Goal: Information Seeking & Learning: Learn about a topic

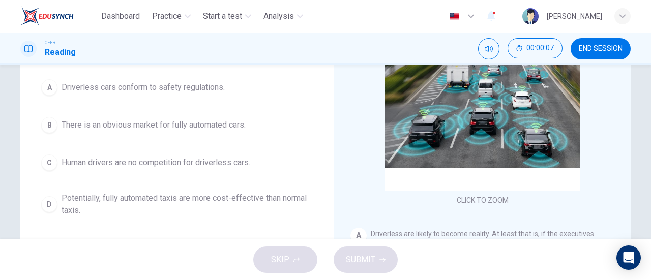
scroll to position [119, 0]
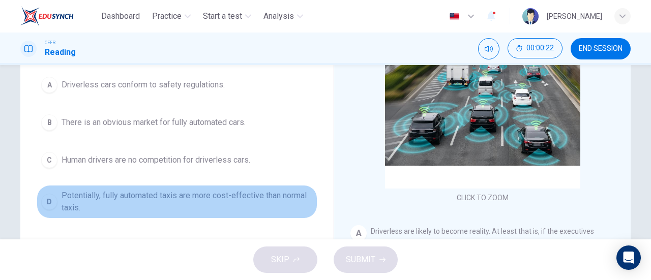
click at [237, 193] on span "Potentially, fully automated taxis are more cost-effective than normal taxis." at bounding box center [187, 202] width 251 height 24
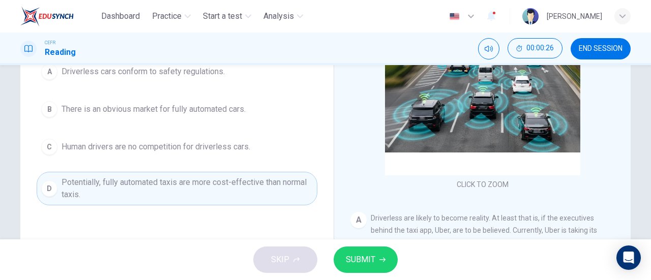
scroll to position [133, 0]
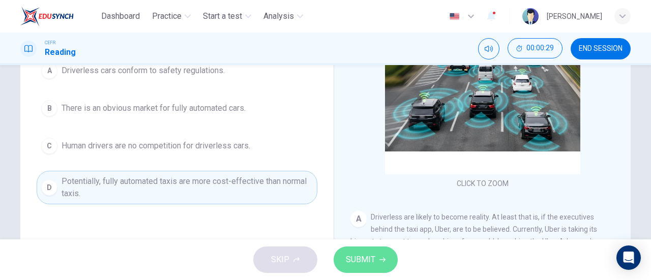
click at [345, 264] on button "SUBMIT" at bounding box center [366, 260] width 64 height 26
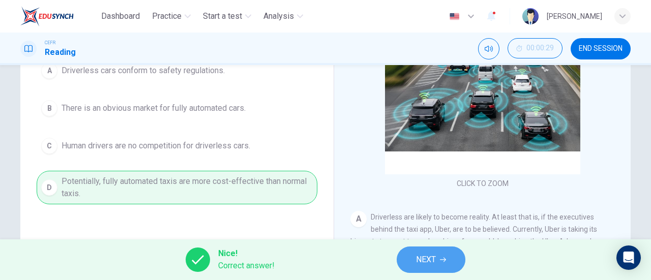
click at [418, 265] on span "NEXT" at bounding box center [426, 260] width 20 height 14
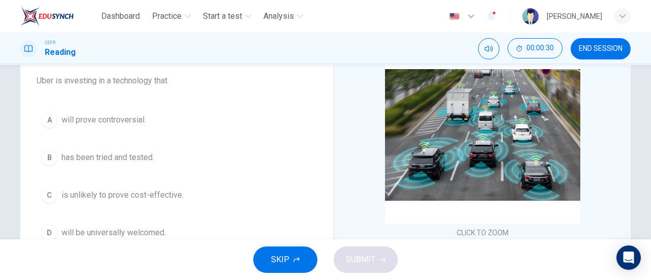
scroll to position [82, 0]
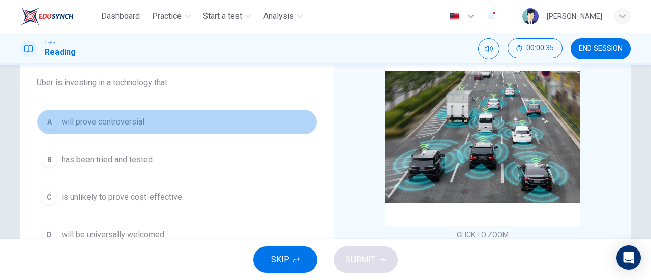
click at [158, 123] on button "A will prove controversial." at bounding box center [177, 121] width 281 height 25
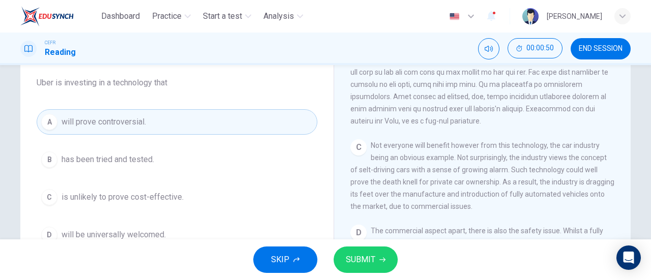
scroll to position [394, 0]
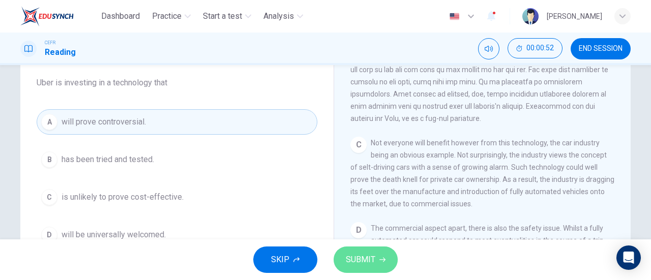
click at [360, 265] on span "SUBMIT" at bounding box center [361, 260] width 30 height 14
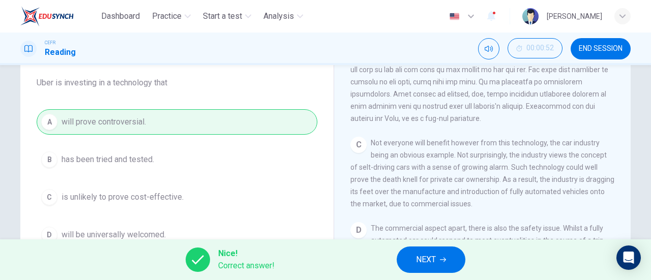
click at [194, 160] on div "A will prove controversial. B has been tried and tested. C is unlikely to prove…" at bounding box center [177, 178] width 281 height 138
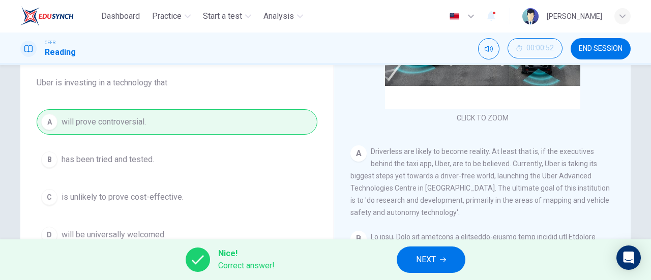
scroll to position [119, 0]
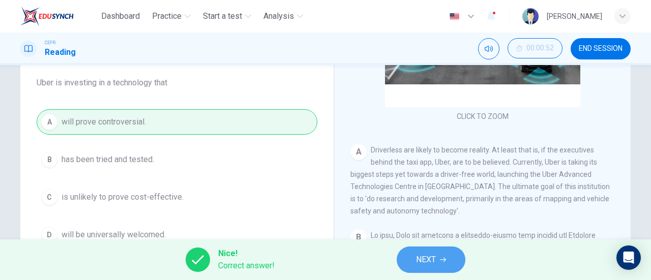
click at [438, 258] on button "NEXT" at bounding box center [431, 260] width 69 height 26
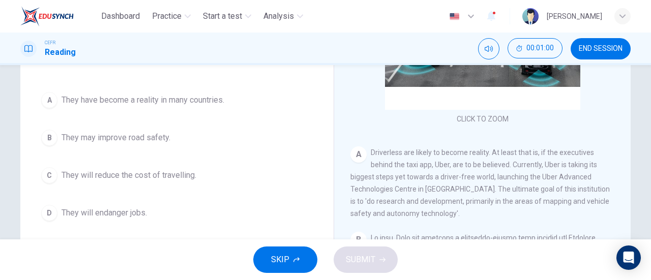
scroll to position [79, 0]
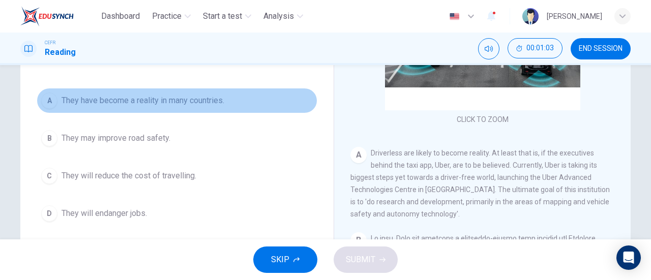
click at [186, 105] on span "They have become a reality in many countries." at bounding box center [143, 101] width 163 height 12
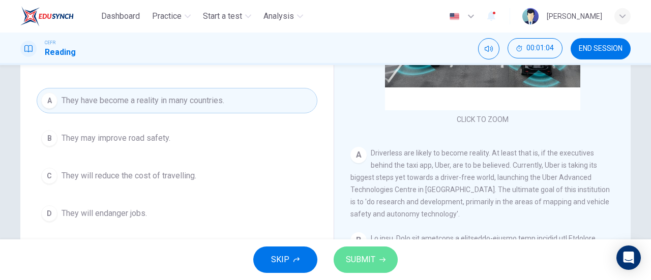
click at [358, 263] on span "SUBMIT" at bounding box center [361, 260] width 30 height 14
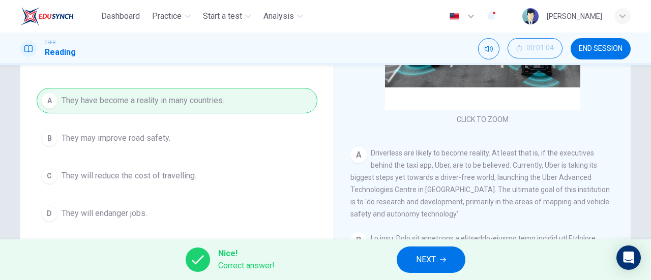
click at [422, 262] on span "NEXT" at bounding box center [426, 260] width 20 height 14
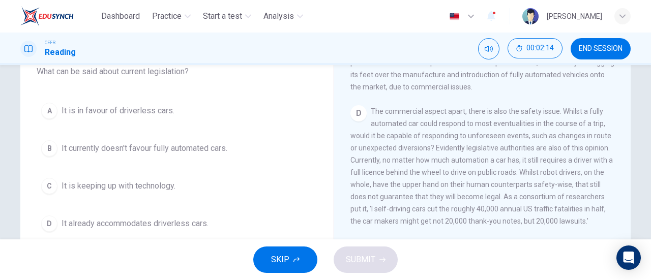
scroll to position [528, 0]
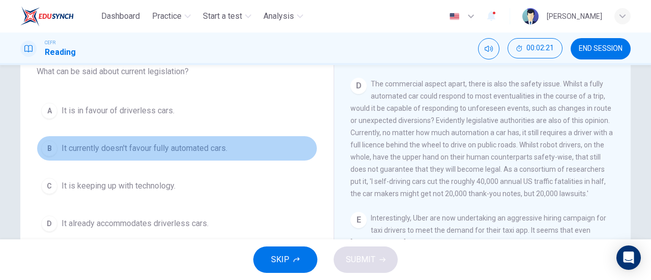
click at [243, 150] on button "B It currently doesn't favour fully automated cars." at bounding box center [177, 148] width 281 height 25
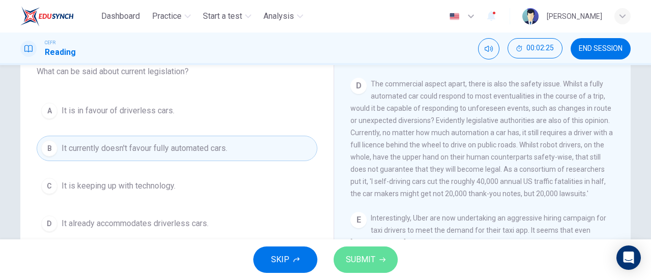
click at [359, 258] on span "SUBMIT" at bounding box center [361, 260] width 30 height 14
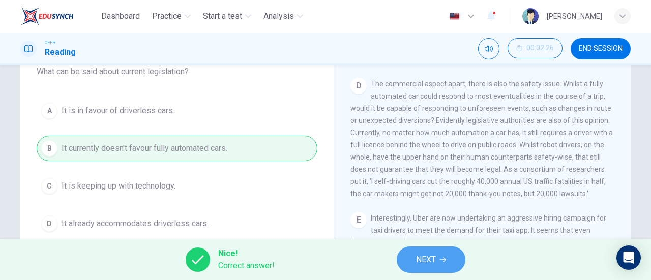
click at [409, 259] on button "NEXT" at bounding box center [431, 260] width 69 height 26
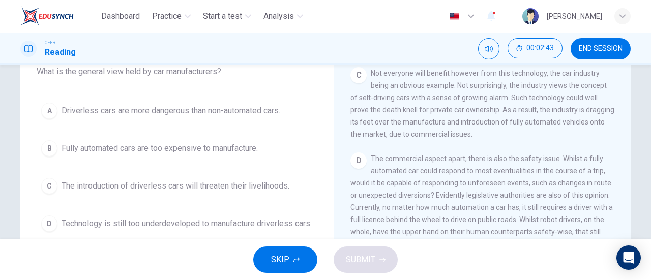
scroll to position [452, 0]
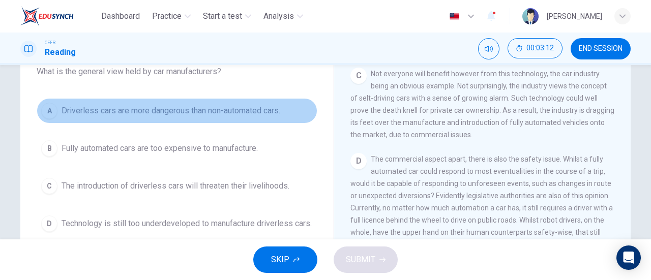
click at [264, 120] on button "A Driverless cars are more dangerous than non-automated cars." at bounding box center [177, 110] width 281 height 25
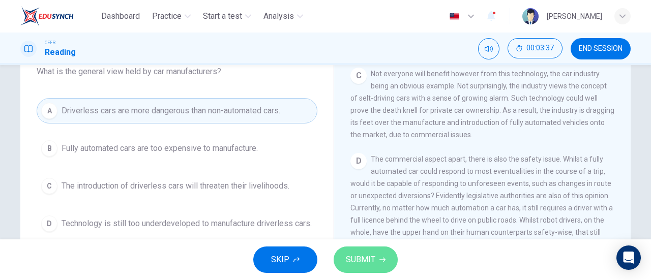
click at [373, 247] on button "SUBMIT" at bounding box center [366, 260] width 64 height 26
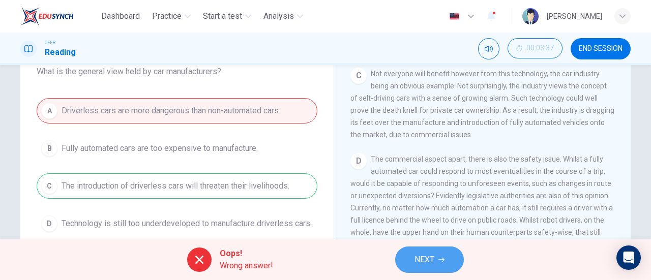
click at [414, 261] on button "NEXT" at bounding box center [429, 260] width 69 height 26
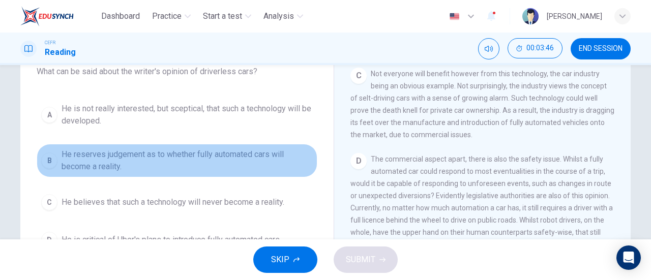
click at [269, 147] on button "B He reserves judgement as to whether fully automated cars will become a realit…" at bounding box center [177, 161] width 281 height 34
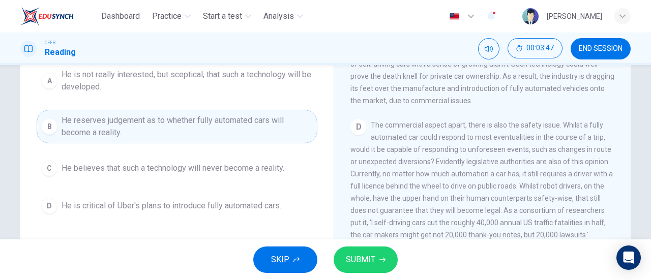
scroll to position [129, 0]
click at [357, 259] on span "SUBMIT" at bounding box center [361, 260] width 30 height 14
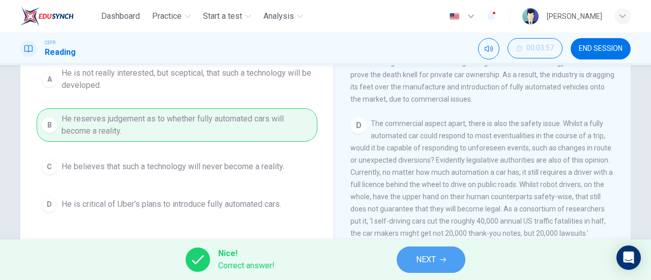
click at [400, 262] on button "NEXT" at bounding box center [431, 260] width 69 height 26
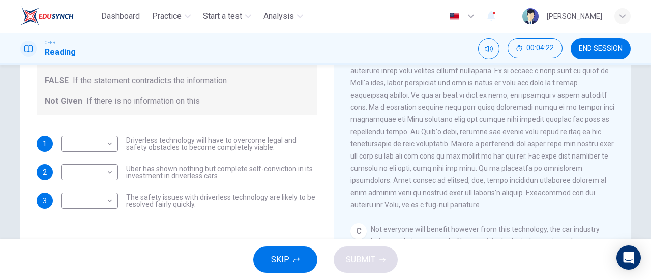
scroll to position [237, 0]
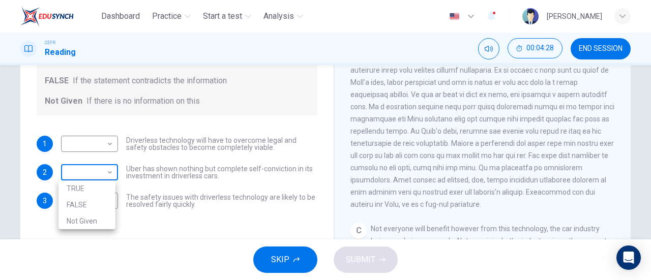
click at [96, 166] on body "Dashboard Practice Start a test Analysis English en ​ FATEHA AISYA BINTI ABD HA…" at bounding box center [325, 140] width 651 height 280
click at [86, 204] on li "FALSE" at bounding box center [87, 205] width 57 height 16
type input "FALSE"
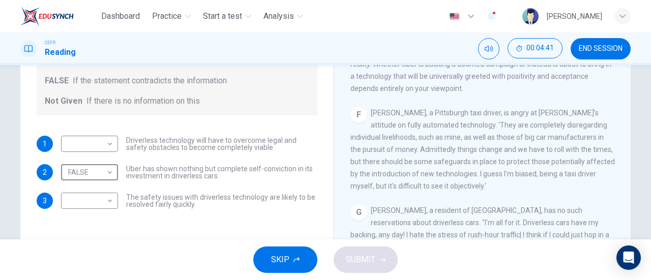
scroll to position [661, 0]
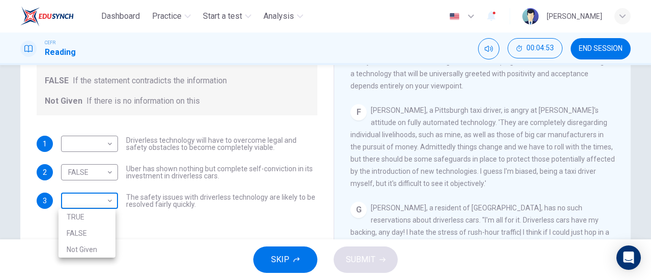
click at [100, 200] on body "Dashboard Practice Start a test Analysis English en ​ FATEHA AISYA BINTI ABD HA…" at bounding box center [325, 140] width 651 height 280
click at [102, 245] on li "Not Given" at bounding box center [87, 250] width 57 height 16
type input "Not Given"
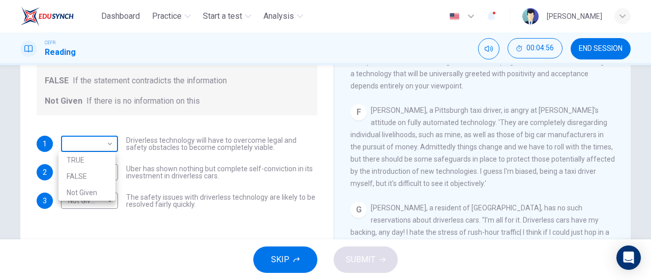
click at [90, 142] on body "Dashboard Practice Start a test Analysis English en ​ FATEHA AISYA BINTI ABD HA…" at bounding box center [325, 140] width 651 height 280
click at [89, 164] on li "TRUE" at bounding box center [87, 160] width 57 height 16
type input "TRUE"
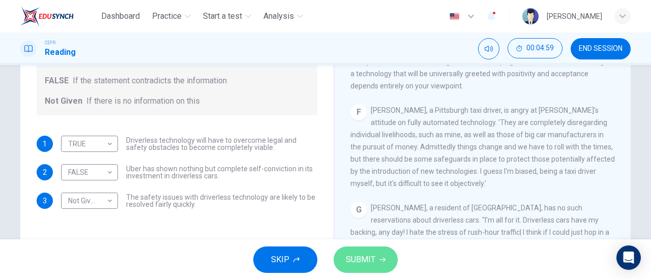
click at [357, 252] on button "SUBMIT" at bounding box center [366, 260] width 64 height 26
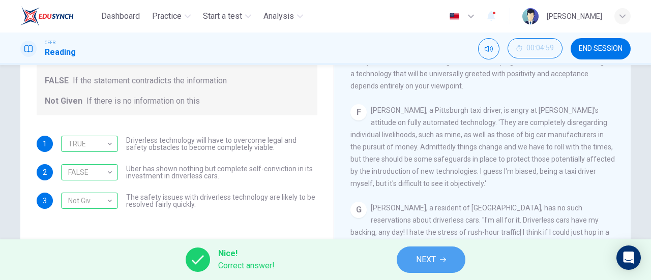
click at [418, 264] on span "NEXT" at bounding box center [426, 260] width 20 height 14
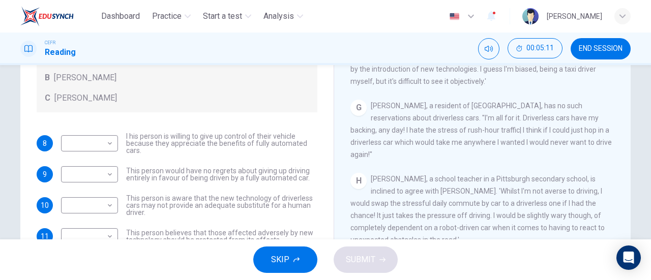
scroll to position [180, 0]
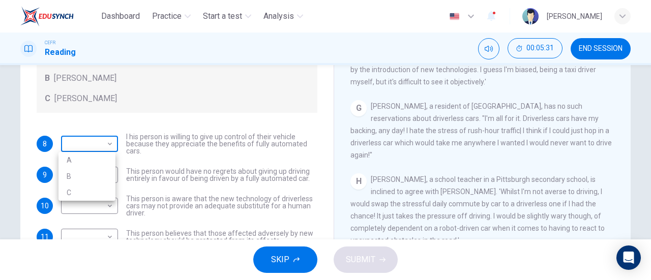
click at [104, 148] on body "Dashboard Practice Start a test Analysis English en ​ FATEHA AISYA BINTI ABD HA…" at bounding box center [325, 140] width 651 height 280
click at [98, 173] on li "B" at bounding box center [87, 176] width 57 height 16
type input "B"
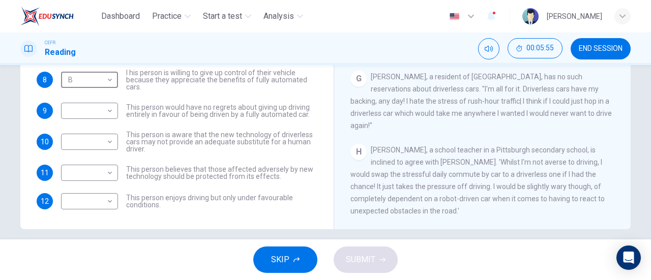
scroll to position [210, 0]
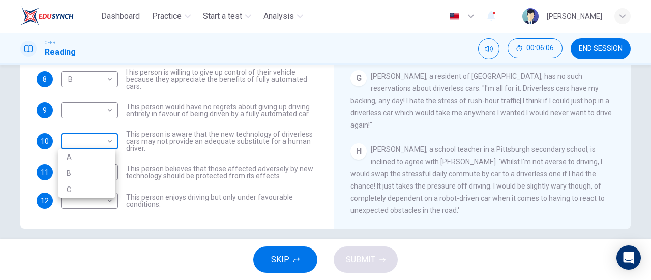
click at [104, 145] on body "Dashboard Practice Start a test Analysis English en ​ FATEHA AISYA BINTI ABD HA…" at bounding box center [325, 140] width 651 height 280
click at [92, 192] on li "C" at bounding box center [87, 190] width 57 height 16
type input "C"
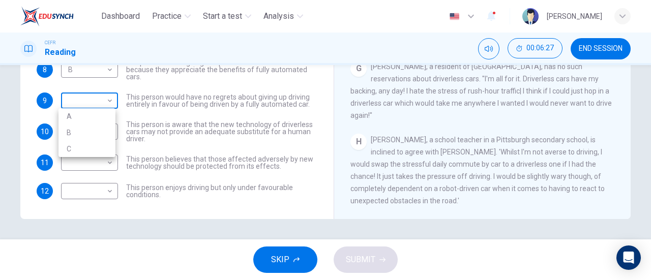
click at [111, 99] on body "Dashboard Practice Start a test Analysis English en ​ FATEHA AISYA BINTI ABD HA…" at bounding box center [325, 140] width 651 height 280
click at [98, 130] on li "B" at bounding box center [87, 133] width 57 height 16
type input "B"
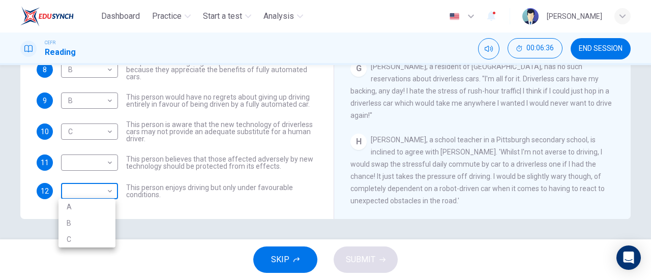
click at [97, 187] on body "Dashboard Practice Start a test Analysis English en ​ FATEHA AISYA BINTI ABD HA…" at bounding box center [325, 140] width 651 height 280
click at [88, 244] on li "C" at bounding box center [87, 240] width 57 height 16
type input "C"
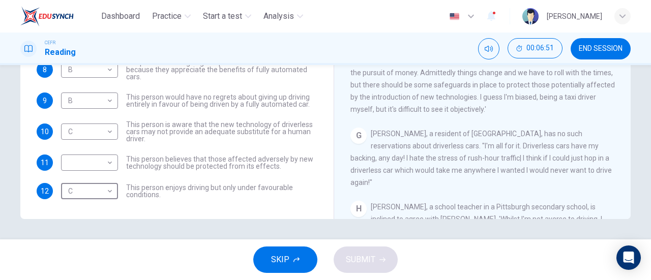
scroll to position [668, 0]
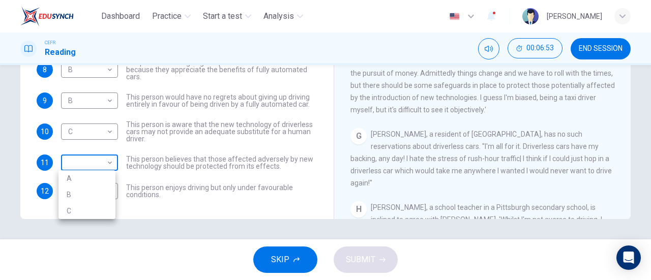
click at [103, 162] on body "Dashboard Practice Start a test Analysis English en ​ FATEHA AISYA BINTI ABD HA…" at bounding box center [325, 140] width 651 height 280
click at [106, 180] on li "A" at bounding box center [87, 178] width 57 height 16
type input "A"
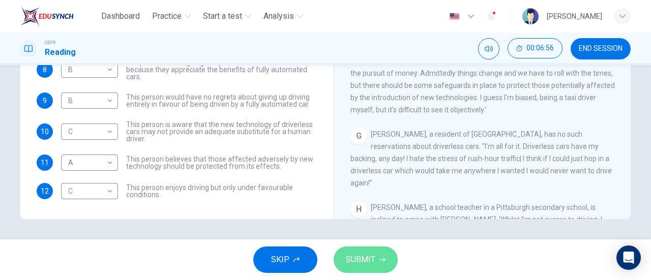
click at [363, 255] on span "SUBMIT" at bounding box center [361, 260] width 30 height 14
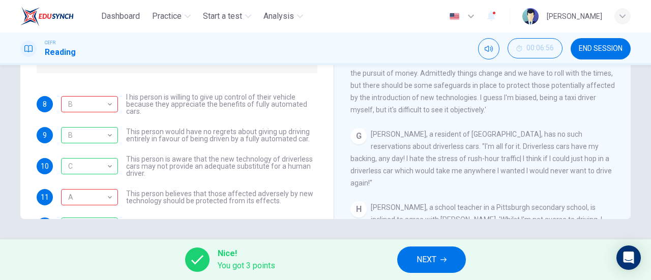
scroll to position [35, 0]
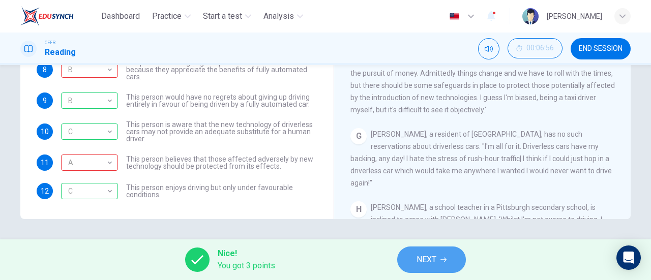
click at [427, 255] on span "NEXT" at bounding box center [427, 260] width 20 height 14
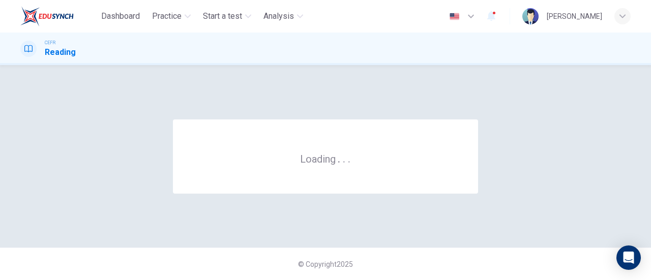
scroll to position [0, 0]
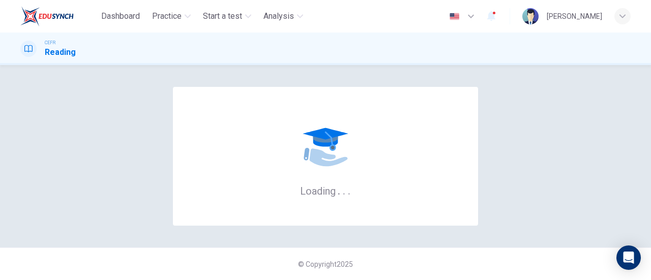
click at [427, 255] on div "© Copyright 2025" at bounding box center [325, 264] width 651 height 33
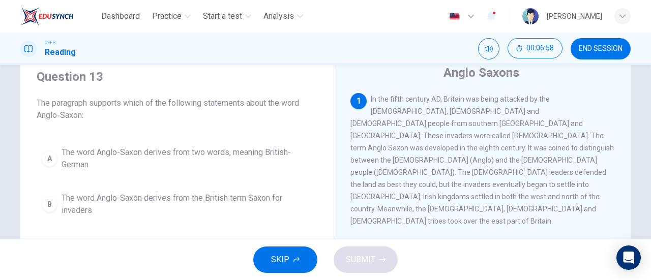
scroll to position [39, 0]
click at [427, 149] on span "In the fifth century AD, Britain was being attacked by the Irish, Pict and Germ…" at bounding box center [483, 159] width 264 height 130
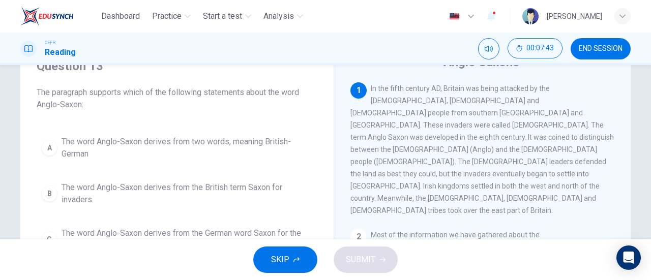
scroll to position [49, 0]
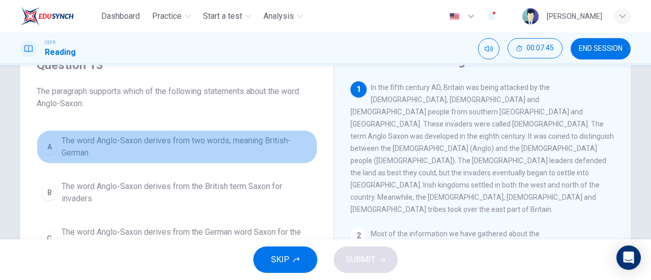
click at [260, 153] on span "The word Anglo-Saxon derives from two words, meaning British-German" at bounding box center [187, 147] width 251 height 24
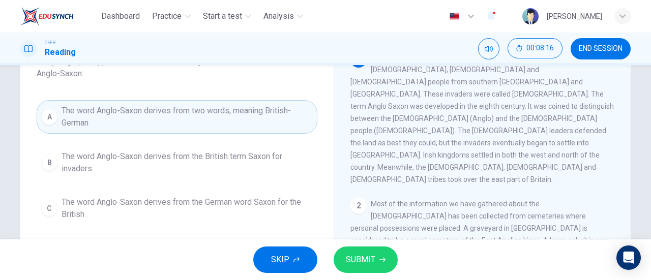
scroll to position [78, 0]
click at [376, 258] on button "SUBMIT" at bounding box center [366, 260] width 64 height 26
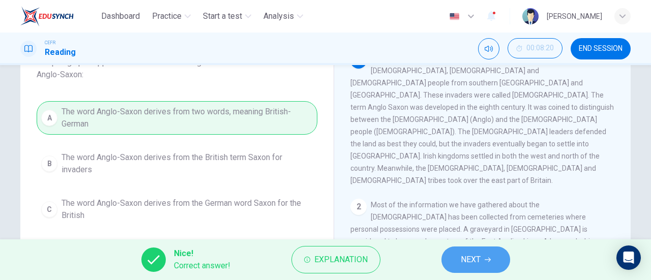
click at [459, 258] on button "NEXT" at bounding box center [476, 260] width 69 height 26
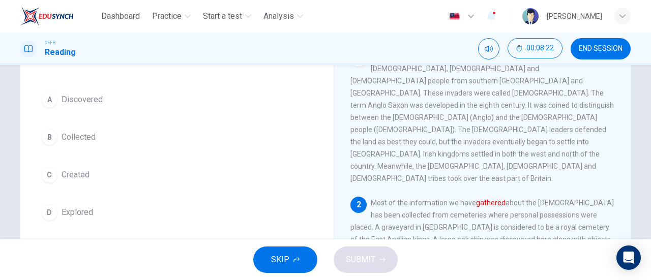
scroll to position [81, 0]
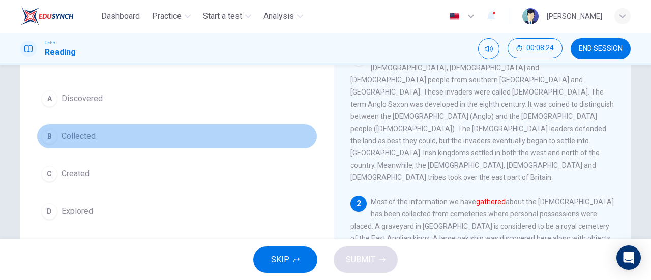
click at [155, 141] on button "B Collected" at bounding box center [177, 136] width 281 height 25
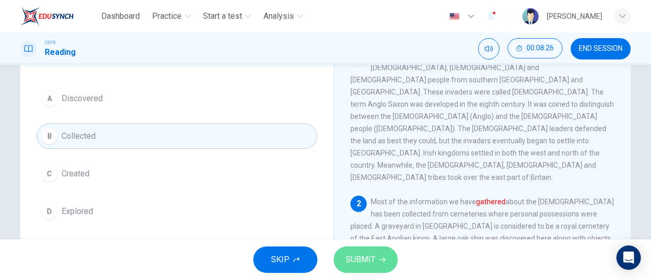
click at [357, 254] on span "SUBMIT" at bounding box center [361, 260] width 30 height 14
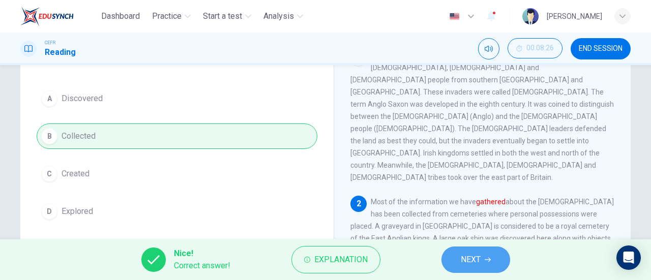
click at [452, 254] on button "NEXT" at bounding box center [476, 260] width 69 height 26
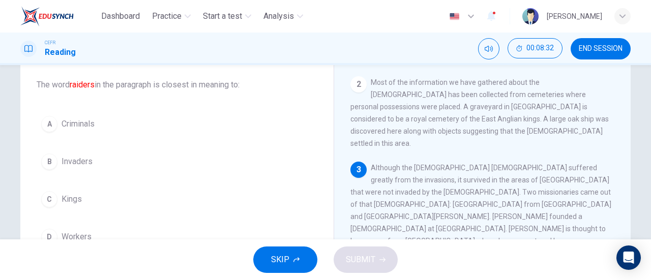
scroll to position [146, 0]
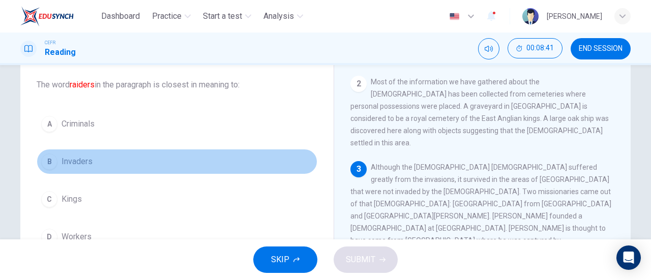
click at [142, 156] on button "B Invaders" at bounding box center [177, 161] width 281 height 25
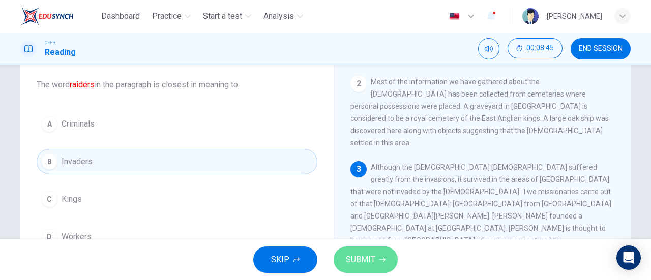
click at [365, 263] on span "SUBMIT" at bounding box center [361, 260] width 30 height 14
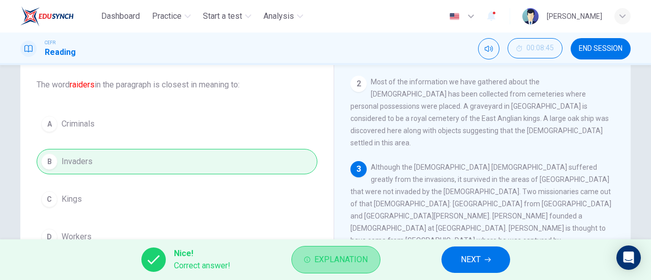
click at [352, 256] on span "Explanation" at bounding box center [340, 260] width 53 height 14
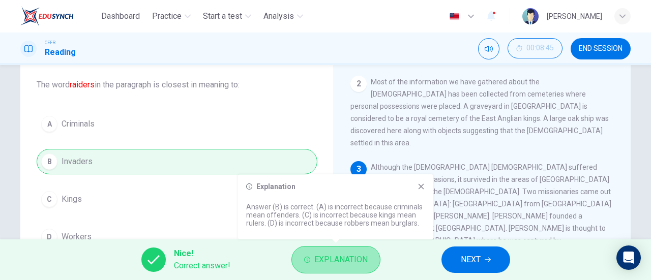
click at [352, 256] on span "Explanation" at bounding box center [340, 260] width 53 height 14
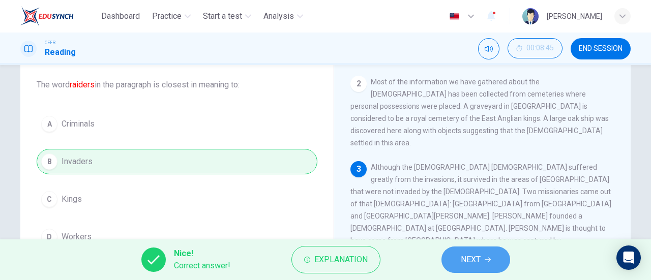
click at [490, 256] on button "NEXT" at bounding box center [476, 260] width 69 height 26
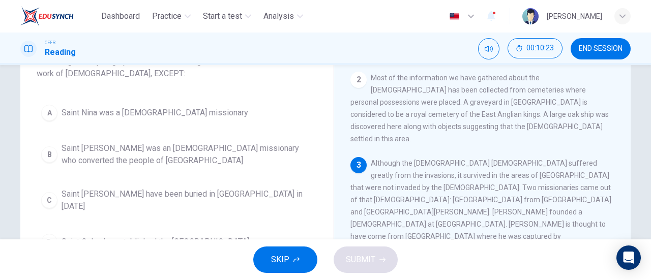
scroll to position [80, 0]
click at [414, 176] on span "Although the Christian church suffered greatly from the invasions, it survived …" at bounding box center [482, 247] width 263 height 179
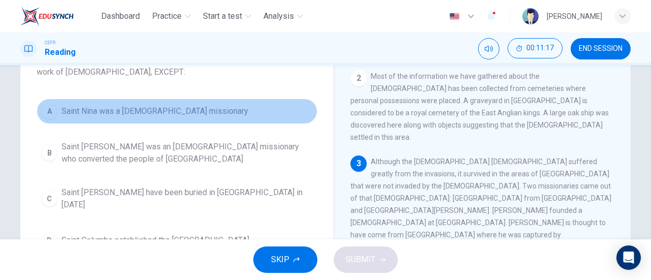
click at [197, 110] on button "A Saint Nina was a Scottish missionary" at bounding box center [177, 111] width 281 height 25
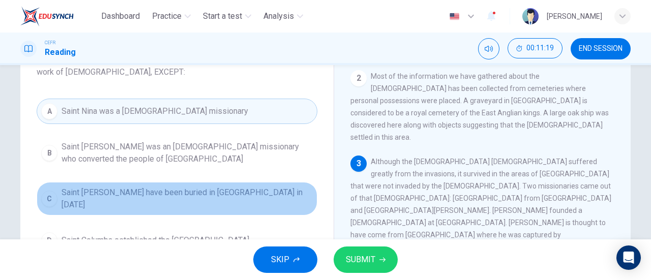
click at [221, 184] on button "C Saint Patrick may have been buried in Country Down in 590 AD" at bounding box center [177, 199] width 281 height 34
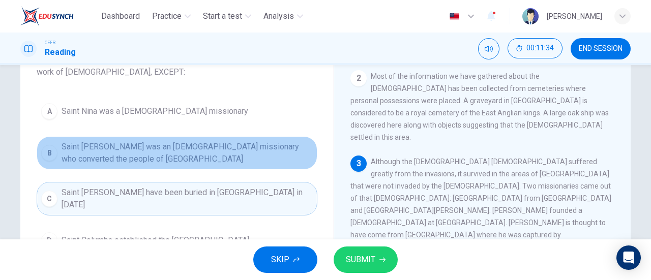
click at [288, 155] on span "Saint Patrick was an Irish missionary who converted the people of Northern Irel…" at bounding box center [187, 153] width 251 height 24
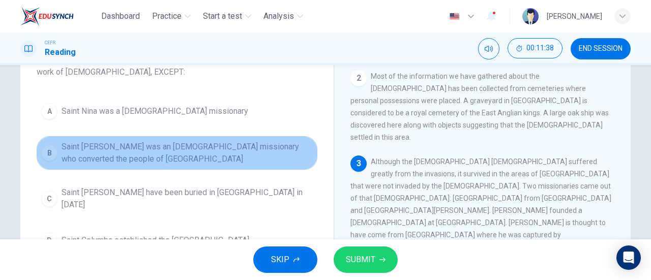
click at [288, 155] on span "Saint Patrick was an Irish missionary who converted the people of Northern Irel…" at bounding box center [187, 153] width 251 height 24
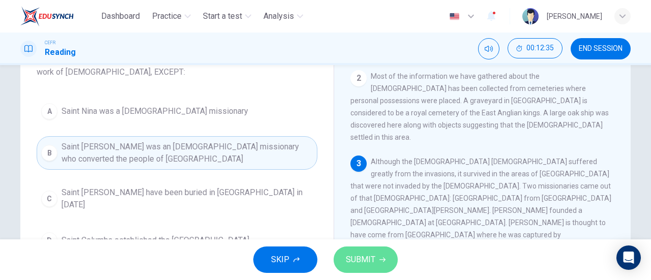
click at [370, 257] on span "SUBMIT" at bounding box center [361, 260] width 30 height 14
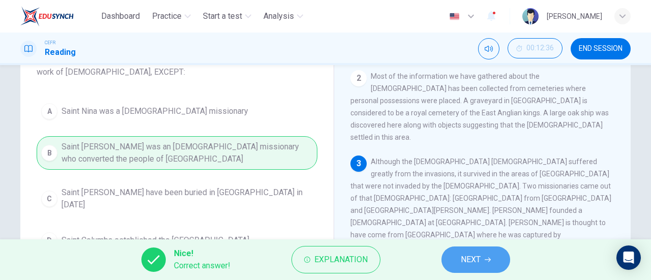
click at [465, 254] on span "NEXT" at bounding box center [471, 260] width 20 height 14
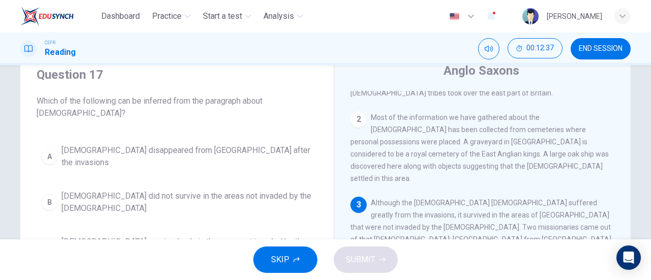
scroll to position [39, 0]
click at [219, 111] on div "Question 17 Which of the following can be inferred from the paragraph about Chr…" at bounding box center [176, 195] width 297 height 277
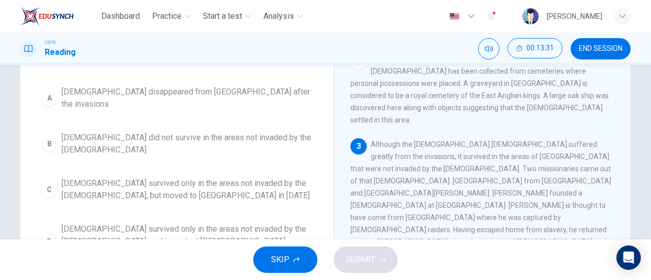
scroll to position [100, 0]
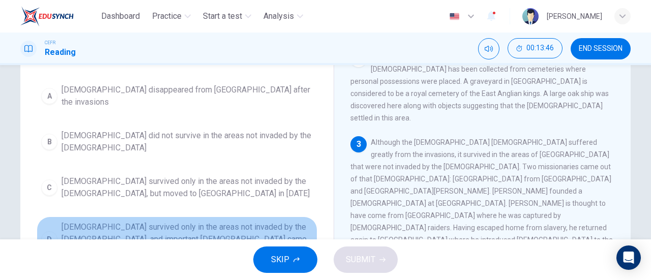
click at [231, 221] on span "Christianity survived only in the areas not invaded by the Anglo-Saxons, and im…" at bounding box center [187, 239] width 251 height 37
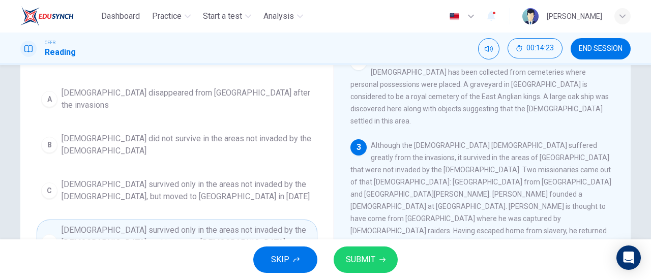
scroll to position [97, 0]
click at [352, 260] on span "SUBMIT" at bounding box center [361, 260] width 30 height 14
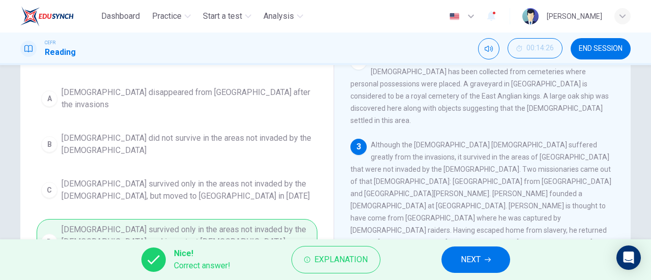
click at [450, 254] on button "NEXT" at bounding box center [476, 260] width 69 height 26
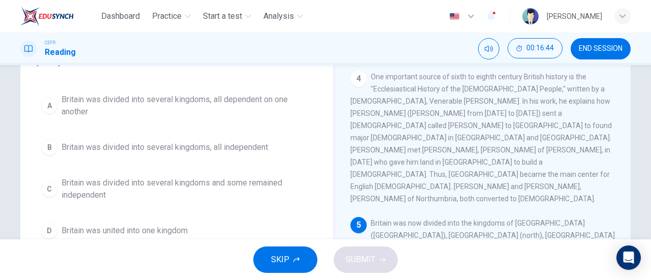
scroll to position [92, 0]
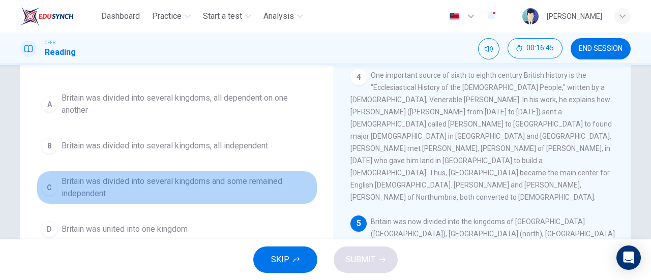
click at [244, 176] on span "Britain was divided into several kingdoms and some remained independent" at bounding box center [187, 188] width 251 height 24
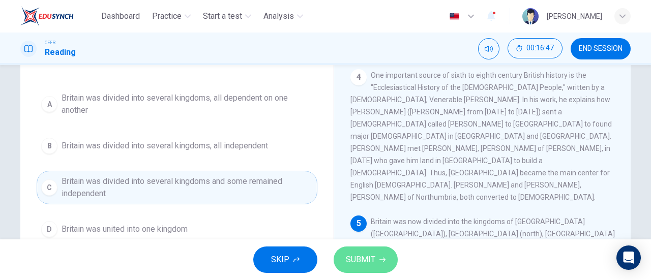
click at [357, 250] on button "SUBMIT" at bounding box center [366, 260] width 64 height 26
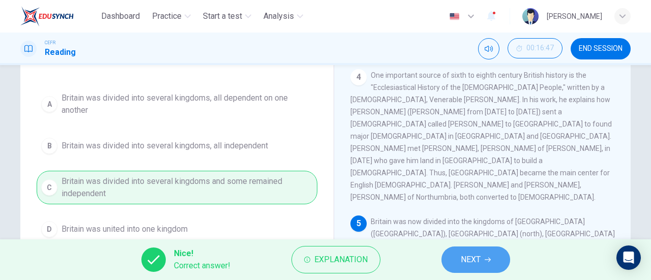
click at [452, 257] on button "NEXT" at bounding box center [476, 260] width 69 height 26
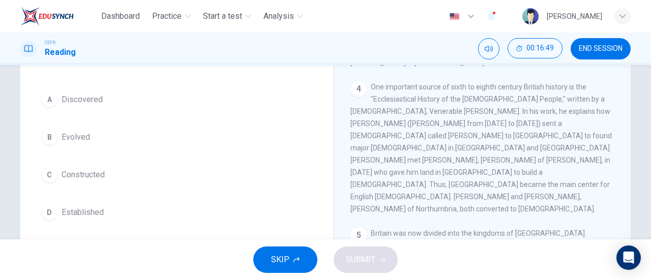
scroll to position [80, 0]
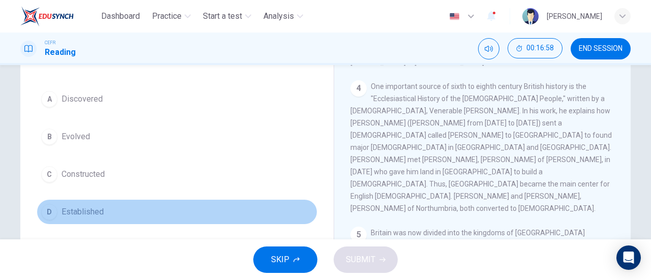
click at [183, 207] on button "D Established" at bounding box center [177, 211] width 281 height 25
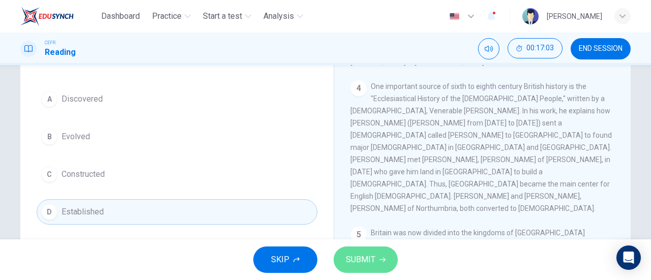
click at [354, 261] on span "SUBMIT" at bounding box center [361, 260] width 30 height 14
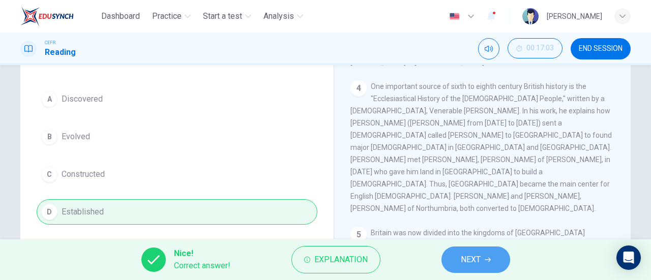
click at [462, 252] on button "NEXT" at bounding box center [476, 260] width 69 height 26
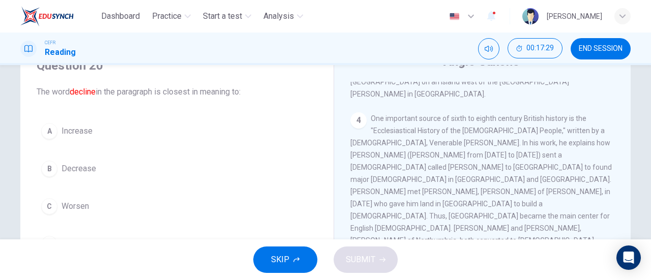
scroll to position [82, 0]
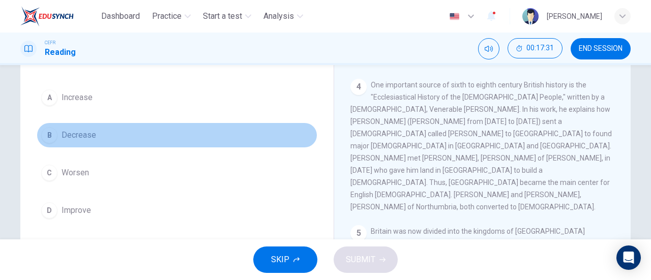
click at [159, 138] on button "B Decrease" at bounding box center [177, 135] width 281 height 25
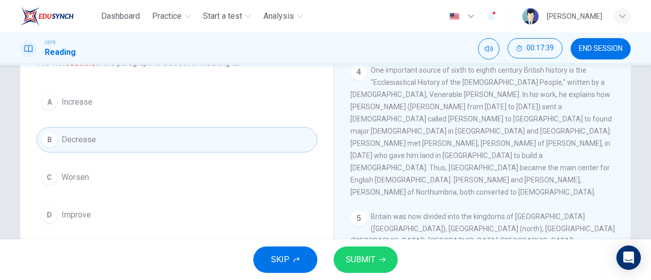
scroll to position [45, 0]
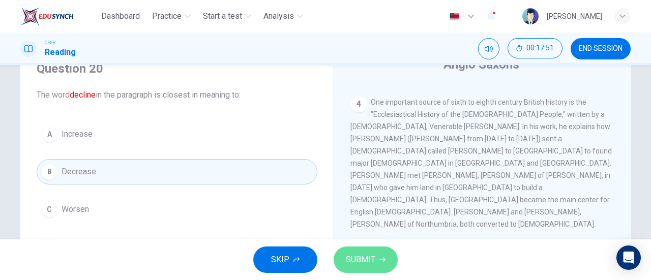
click at [343, 260] on button "SUBMIT" at bounding box center [366, 260] width 64 height 26
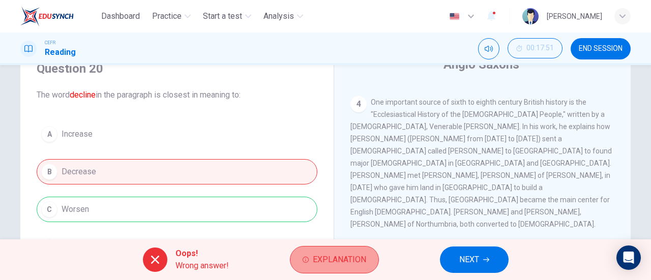
click at [336, 261] on span "Explanation" at bounding box center [339, 260] width 53 height 14
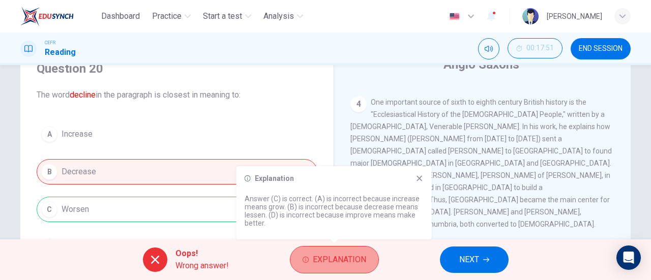
click at [337, 261] on span "Explanation" at bounding box center [339, 260] width 53 height 14
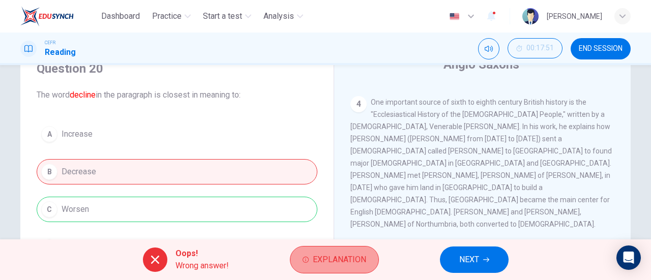
click at [337, 261] on span "Explanation" at bounding box center [339, 260] width 53 height 14
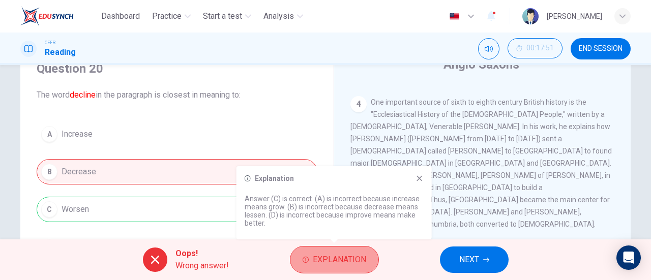
click at [353, 255] on span "Explanation" at bounding box center [339, 260] width 53 height 14
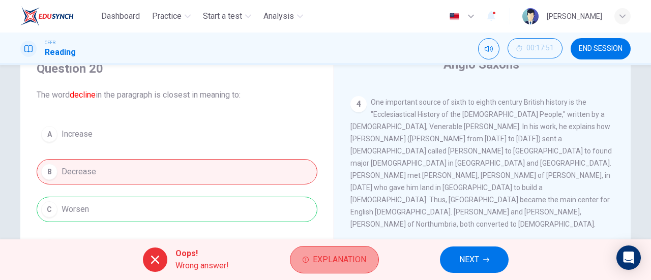
click at [353, 255] on span "Explanation" at bounding box center [339, 260] width 53 height 14
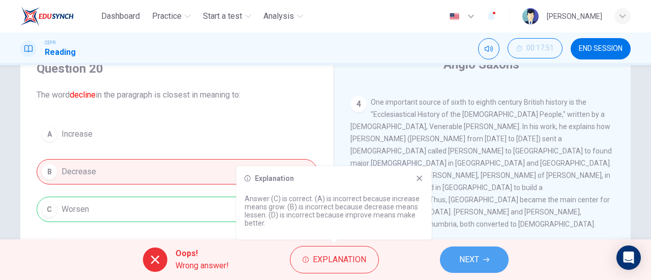
click at [466, 251] on button "NEXT" at bounding box center [474, 260] width 69 height 26
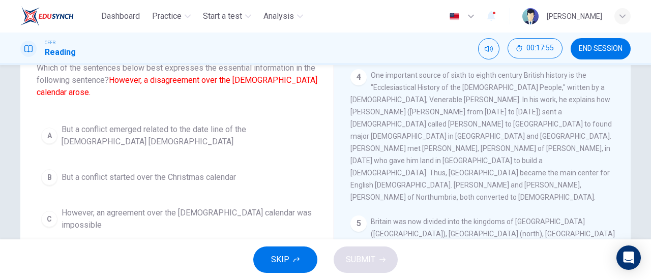
scroll to position [75, 0]
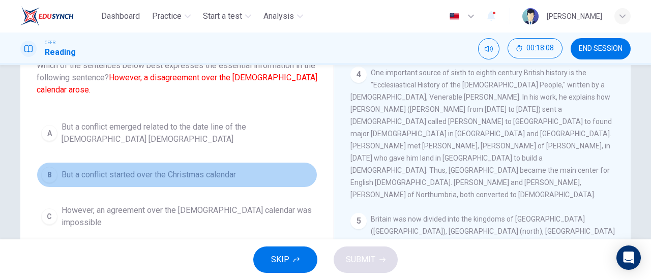
click at [219, 169] on span "But a conflict started over the Christmas calendar" at bounding box center [149, 175] width 175 height 12
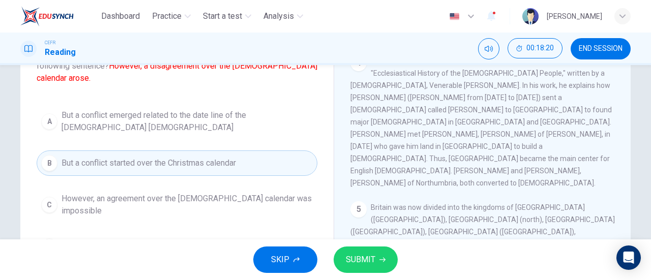
scroll to position [88, 0]
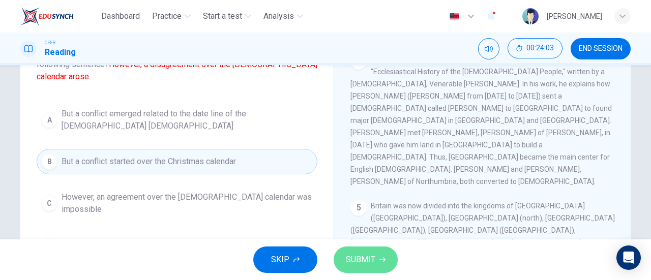
click at [354, 256] on span "SUBMIT" at bounding box center [361, 260] width 30 height 14
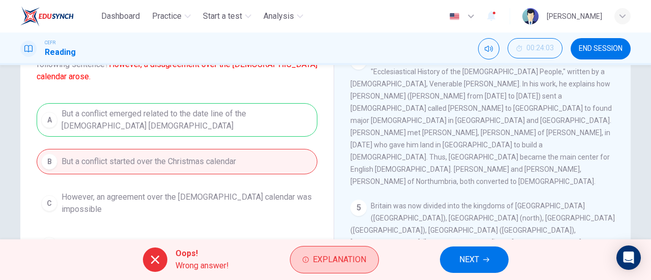
click at [371, 254] on button "Explanation" at bounding box center [334, 259] width 89 height 27
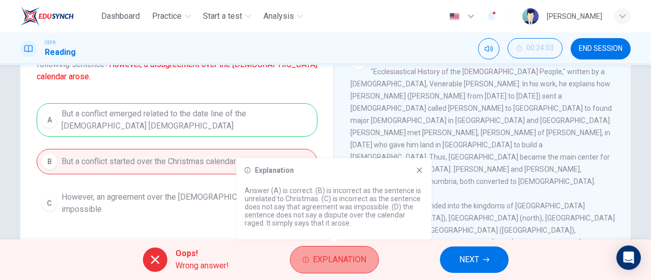
click at [371, 254] on button "Explanation" at bounding box center [334, 259] width 89 height 27
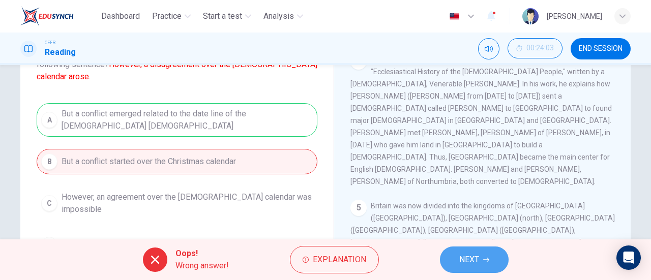
click at [499, 261] on button "NEXT" at bounding box center [474, 260] width 69 height 26
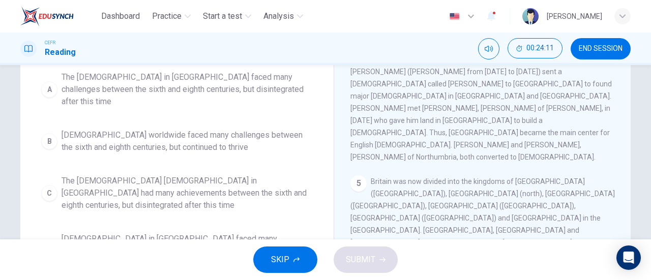
scroll to position [220, 0]
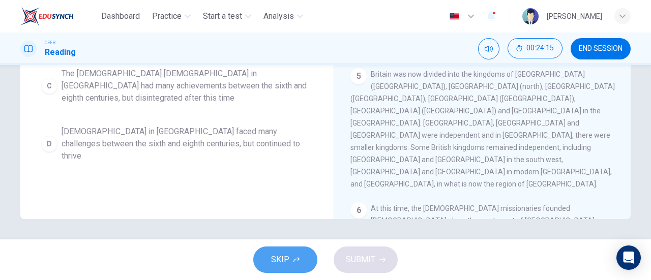
click at [294, 262] on icon "button" at bounding box center [297, 260] width 6 height 6
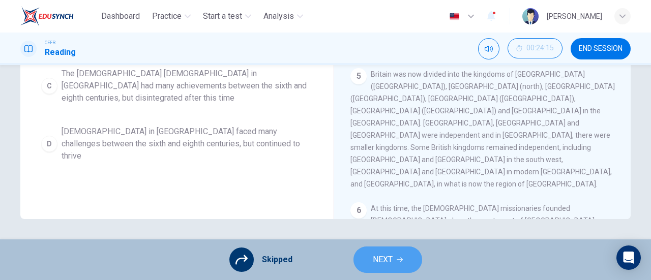
click at [379, 265] on span "NEXT" at bounding box center [383, 260] width 20 height 14
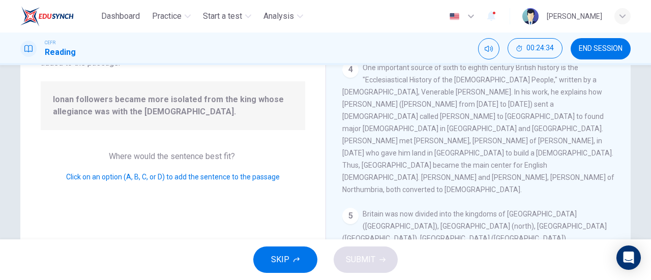
scroll to position [92, 0]
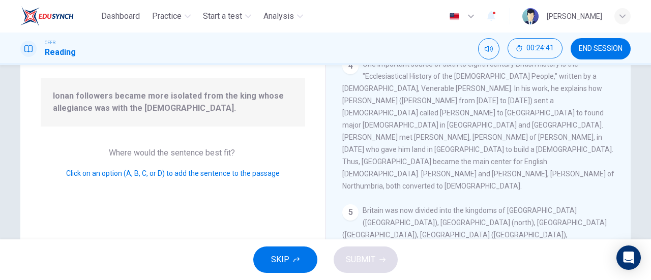
click at [374, 250] on button "SUBMIT" at bounding box center [366, 260] width 64 height 26
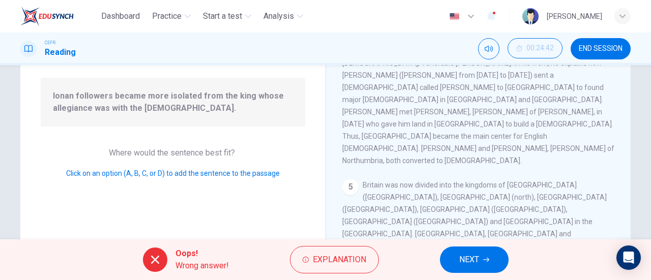
scroll to position [410, 0]
click at [455, 261] on button "NEXT" at bounding box center [474, 260] width 69 height 26
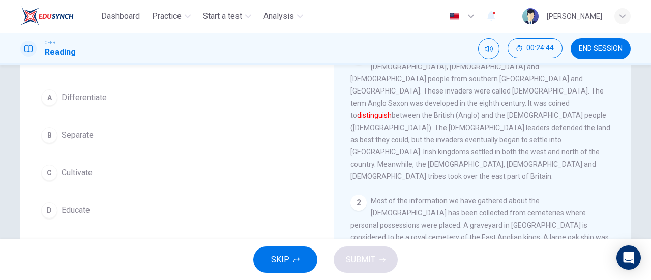
scroll to position [87, 0]
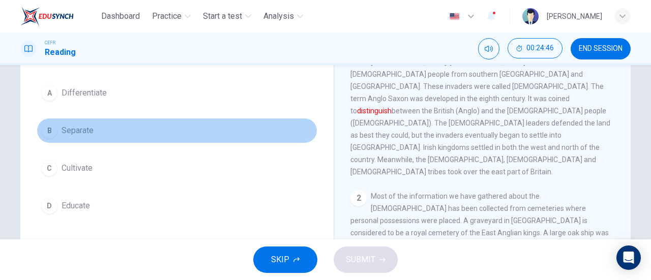
click at [133, 132] on button "B Separate" at bounding box center [177, 130] width 281 height 25
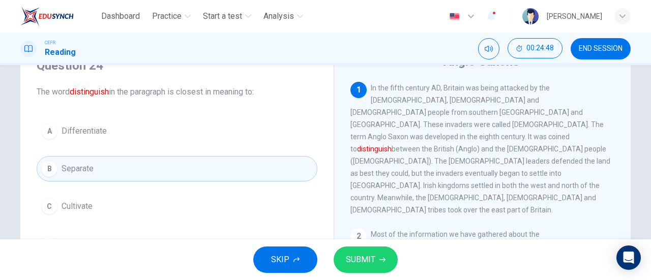
scroll to position [40, 0]
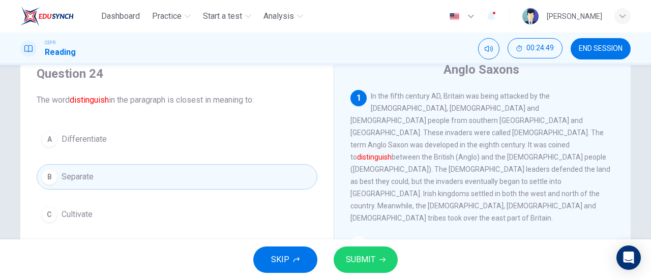
click at [160, 153] on div "A Differentiate B Separate C Cultivate D Educate" at bounding box center [177, 196] width 281 height 138
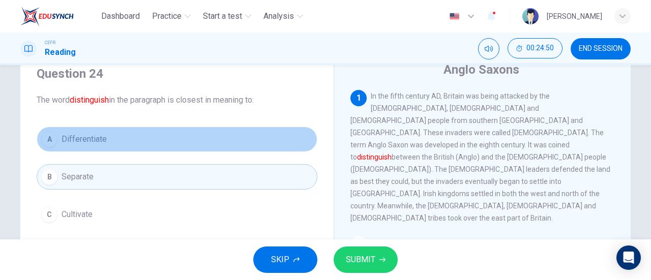
click at [155, 141] on button "A Differentiate" at bounding box center [177, 139] width 281 height 25
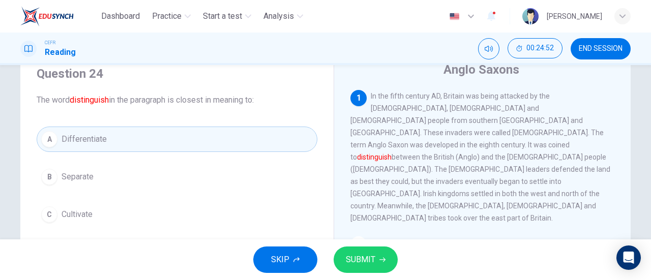
click at [379, 249] on button "SUBMIT" at bounding box center [366, 260] width 64 height 26
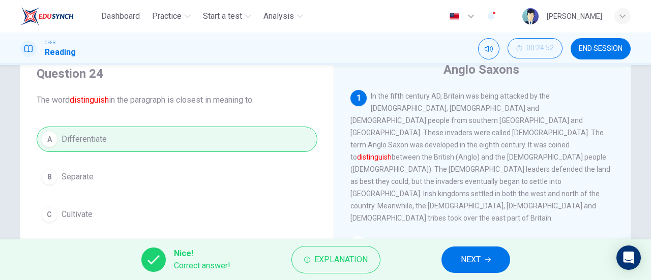
click at [458, 252] on button "NEXT" at bounding box center [476, 260] width 69 height 26
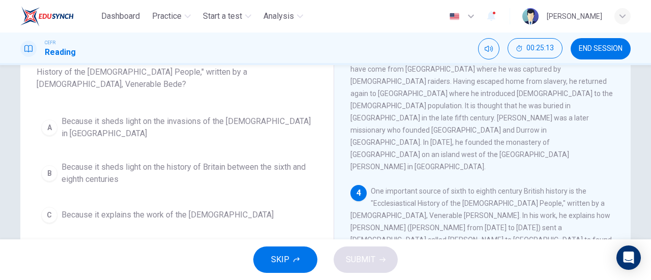
scroll to position [89, 0]
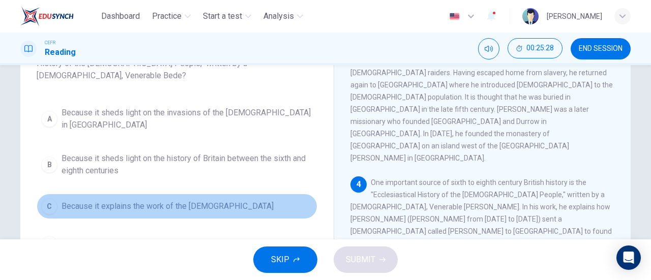
click at [247, 194] on button "C Because it explains the work of the missionaries" at bounding box center [177, 206] width 281 height 25
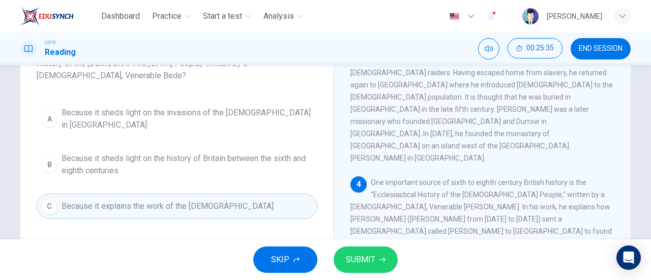
click at [260, 117] on div "A Because it sheds light on the invasions of the Anglo-Saxons in Britain B Beca…" at bounding box center [177, 179] width 281 height 155
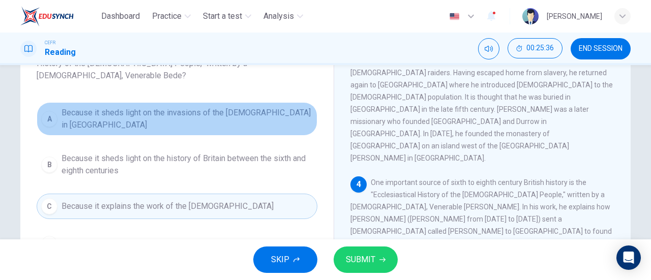
click at [261, 111] on button "A Because it sheds light on the invasions of the Anglo-Saxons in Britain" at bounding box center [177, 119] width 281 height 34
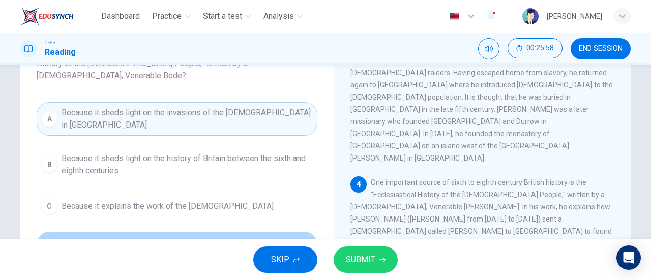
click at [243, 238] on span "Because it describes the rise of the Canterbury church" at bounding box center [169, 244] width 215 height 12
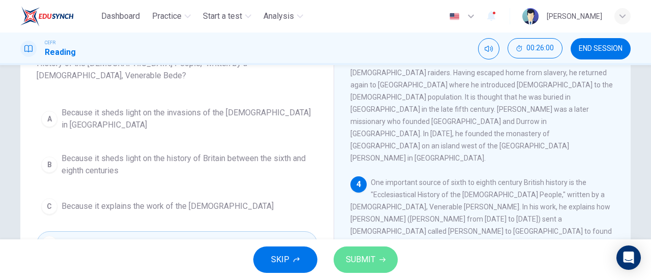
click at [340, 254] on button "SUBMIT" at bounding box center [366, 260] width 64 height 26
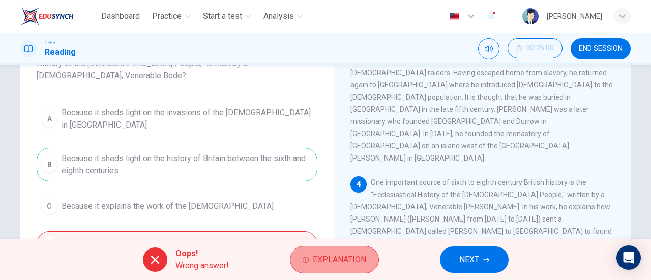
click at [365, 254] on span "Explanation" at bounding box center [339, 260] width 53 height 14
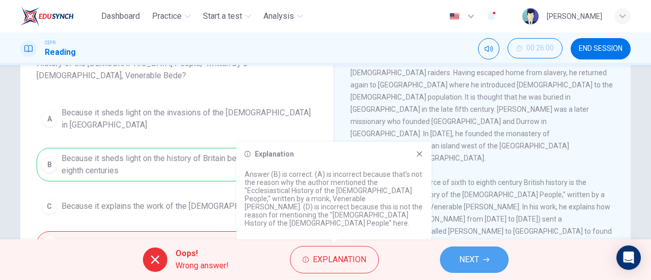
click at [455, 259] on button "NEXT" at bounding box center [474, 260] width 69 height 26
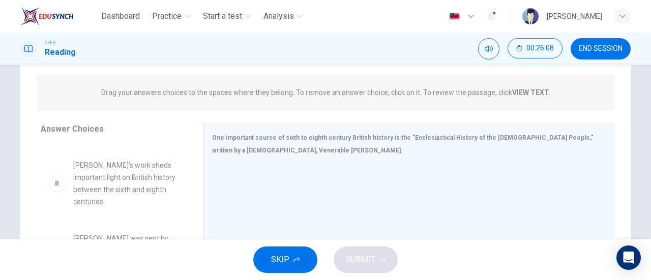
scroll to position [80, 0]
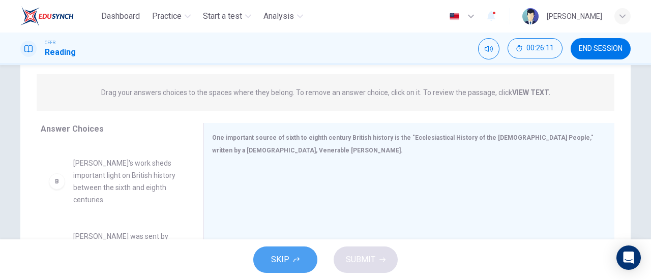
click at [288, 261] on span "SKIP" at bounding box center [280, 260] width 18 height 14
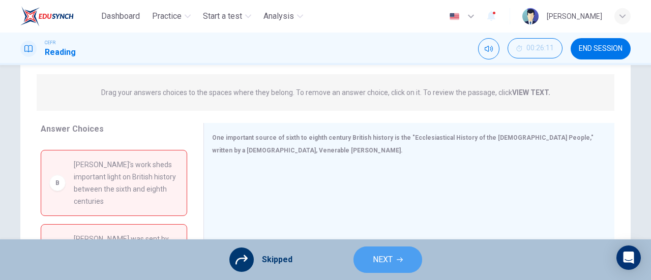
click at [400, 256] on button "NEXT" at bounding box center [388, 260] width 69 height 26
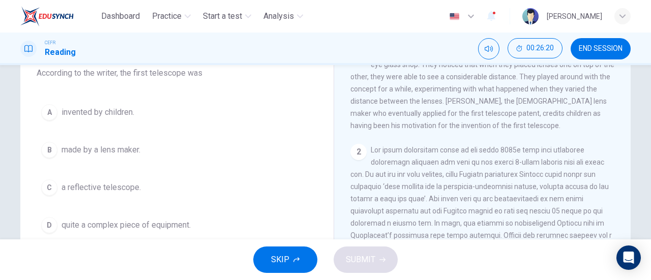
scroll to position [97, 0]
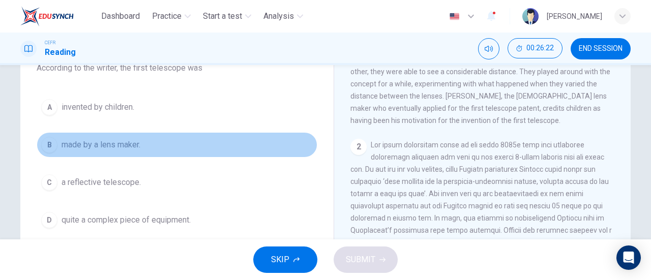
click at [159, 155] on button "B made by a lens maker." at bounding box center [177, 144] width 281 height 25
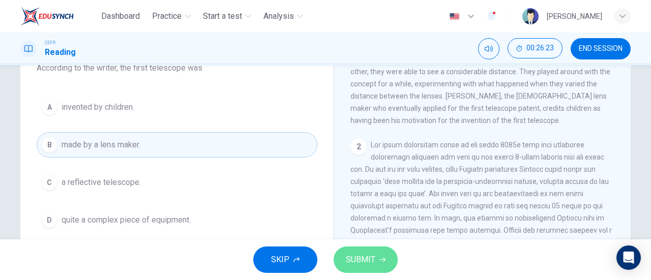
click at [350, 265] on span "SUBMIT" at bounding box center [361, 260] width 30 height 14
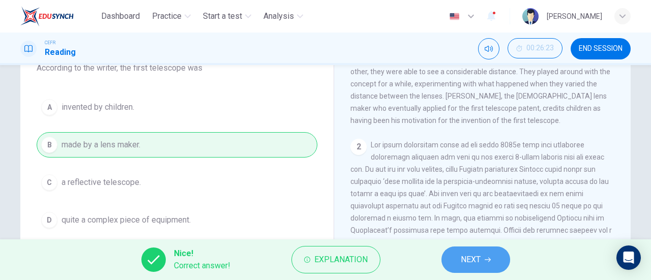
click at [456, 266] on button "NEXT" at bounding box center [476, 260] width 69 height 26
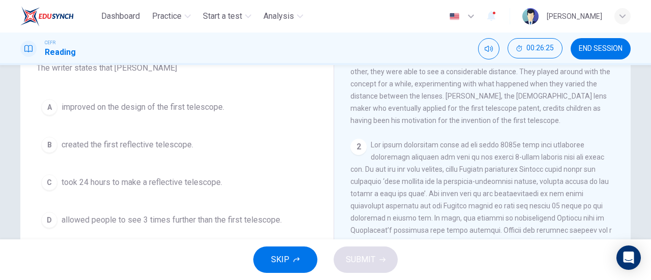
click at [288, 260] on span "SKIP" at bounding box center [280, 260] width 18 height 14
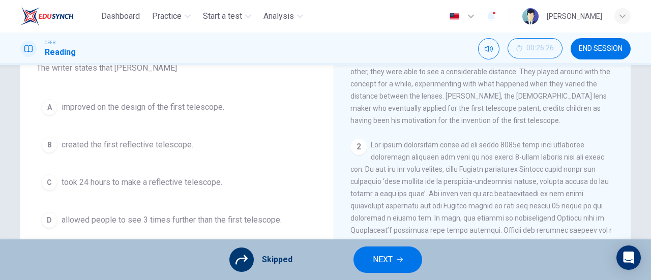
click at [385, 253] on span "NEXT" at bounding box center [383, 260] width 20 height 14
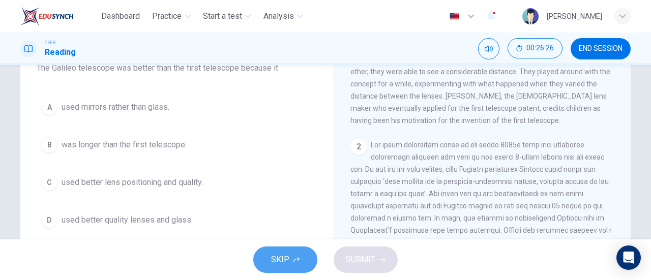
click at [294, 262] on icon "button" at bounding box center [297, 260] width 6 height 6
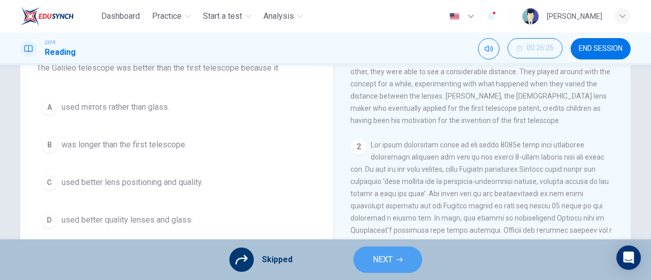
click at [390, 260] on span "NEXT" at bounding box center [383, 260] width 20 height 14
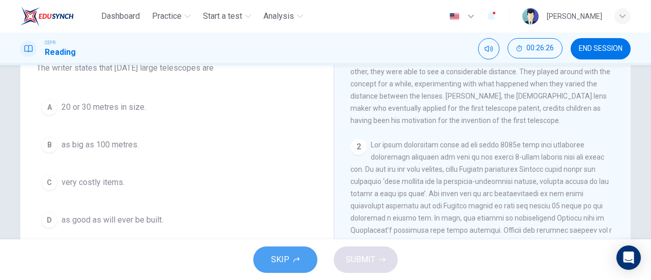
click at [297, 257] on icon "button" at bounding box center [297, 260] width 6 height 6
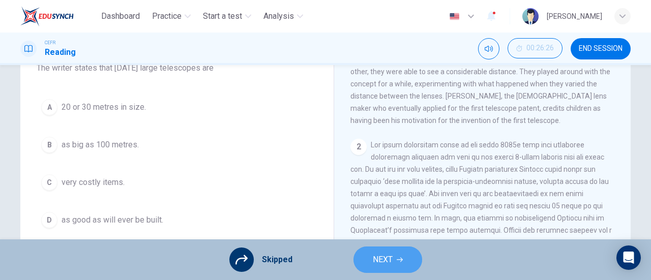
click at [366, 267] on button "NEXT" at bounding box center [388, 260] width 69 height 26
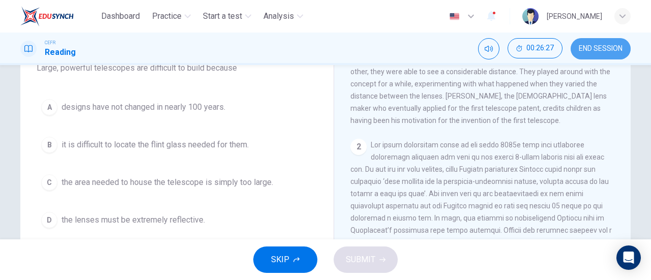
click at [597, 53] on button "END SESSION" at bounding box center [601, 48] width 60 height 21
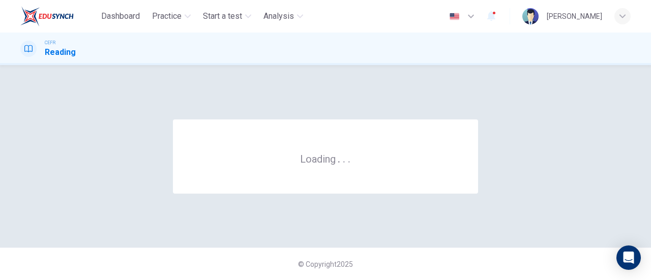
scroll to position [0, 0]
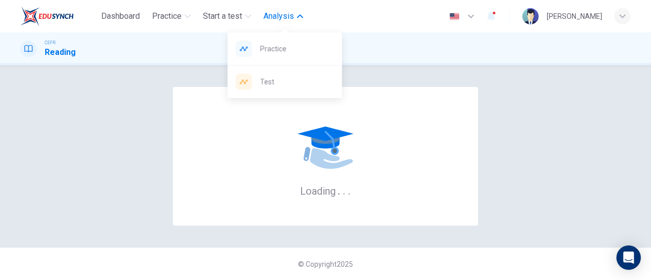
click at [279, 20] on span "Analysis" at bounding box center [279, 16] width 31 height 12
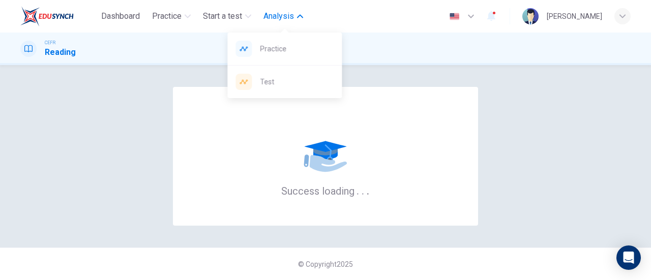
click at [297, 20] on button "Analysis" at bounding box center [284, 16] width 48 height 18
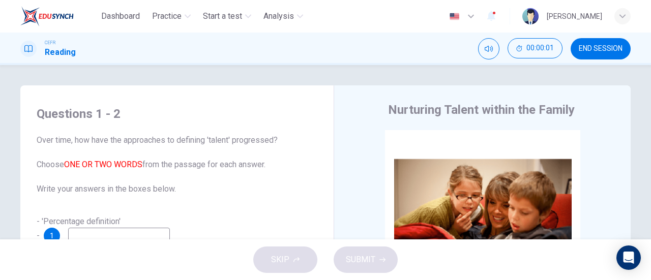
click at [220, 156] on span "Over time, how have the approaches to defining 'talent' progressed? Choose ONE …" at bounding box center [177, 164] width 281 height 61
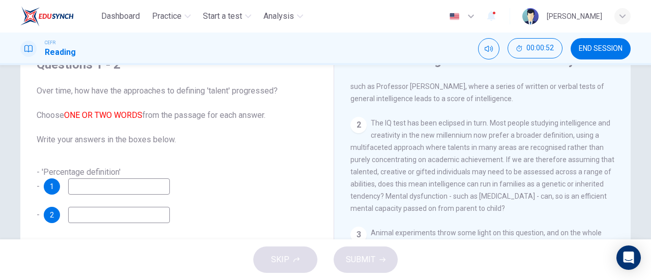
scroll to position [289, 0]
click at [126, 185] on input at bounding box center [119, 187] width 102 height 16
type input "IQ test"
click at [127, 209] on input at bounding box center [119, 215] width 102 height 16
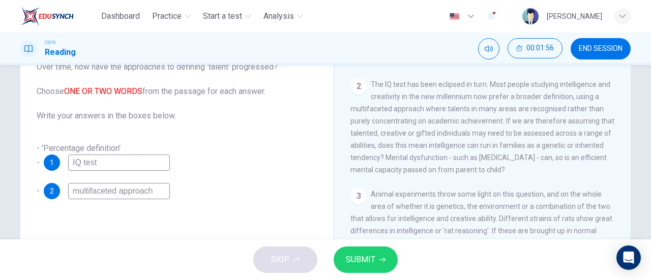
scroll to position [304, 0]
type input "multifaceted approach"
click at [350, 259] on span "SUBMIT" at bounding box center [361, 260] width 30 height 14
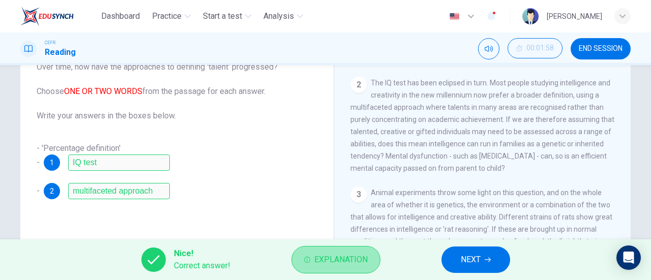
click at [355, 260] on span "Explanation" at bounding box center [340, 260] width 53 height 14
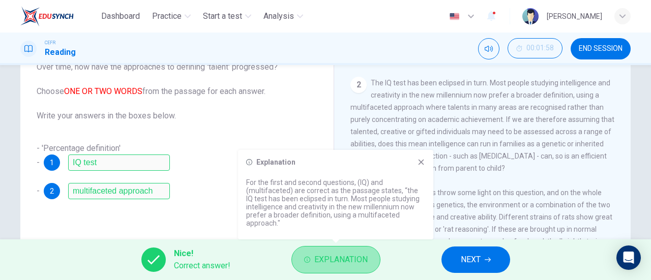
click at [342, 255] on span "Explanation" at bounding box center [340, 260] width 53 height 14
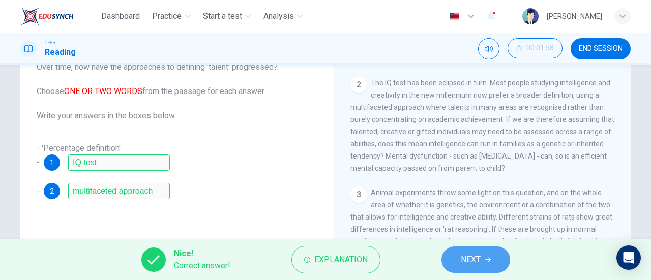
click at [467, 258] on span "NEXT" at bounding box center [471, 260] width 20 height 14
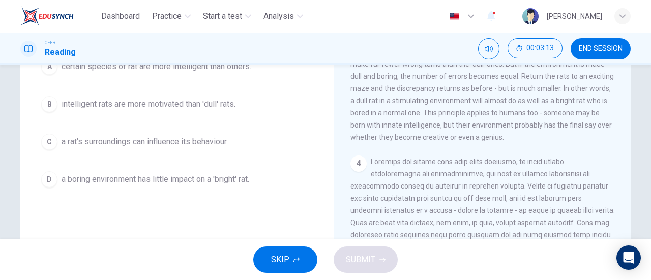
scroll to position [140, 0]
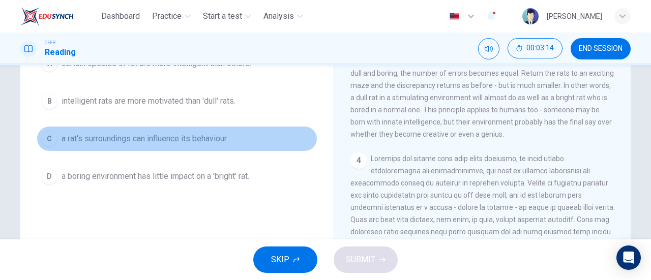
click at [196, 146] on button "C a rat's surroundings can influence its behaviour." at bounding box center [177, 138] width 281 height 25
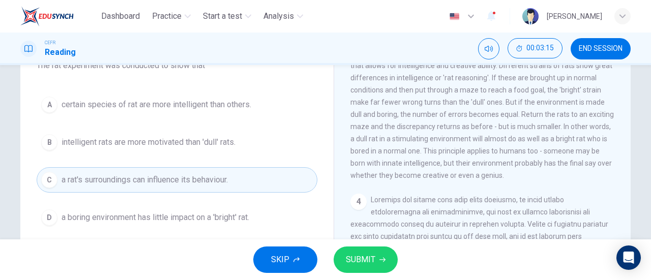
scroll to position [99, 0]
click at [373, 258] on span "SUBMIT" at bounding box center [361, 260] width 30 height 14
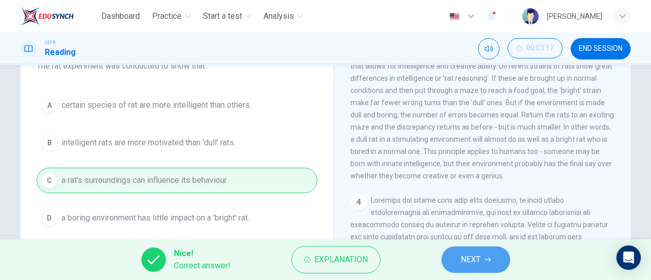
click at [465, 261] on span "NEXT" at bounding box center [471, 260] width 20 height 14
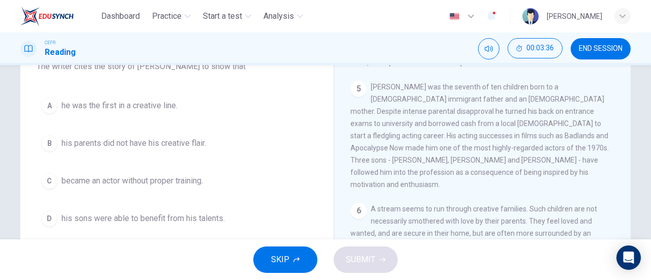
scroll to position [763, 0]
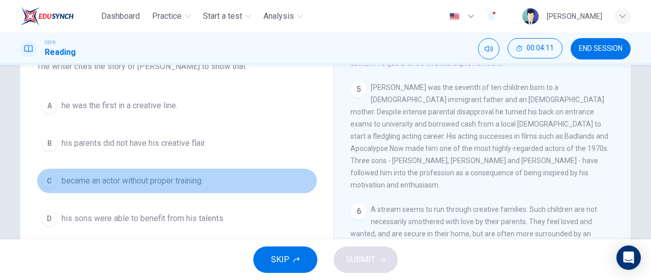
click at [203, 178] on span "became an actor without proper training." at bounding box center [132, 181] width 141 height 12
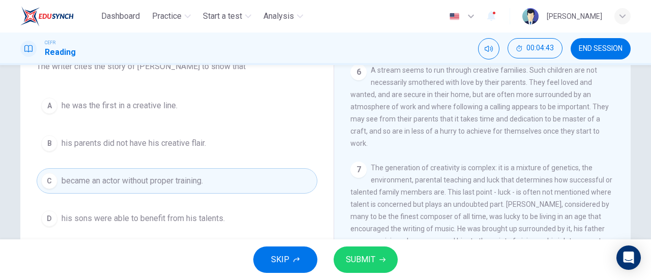
scroll to position [904, 0]
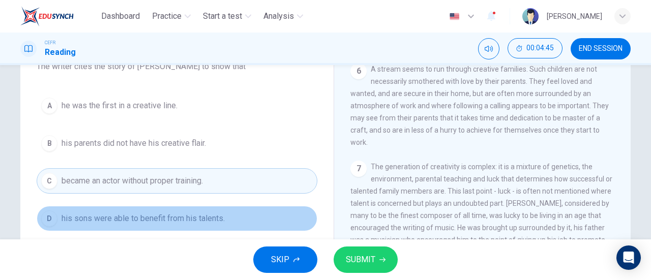
click at [206, 210] on button "D his sons were able to benefit from his talents." at bounding box center [177, 218] width 281 height 25
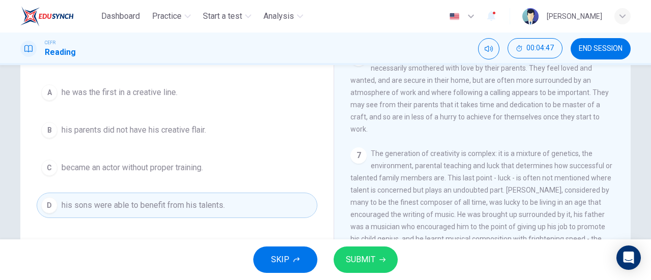
scroll to position [117, 0]
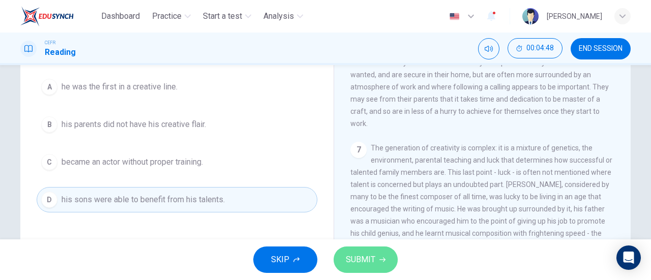
click at [363, 255] on span "SUBMIT" at bounding box center [361, 260] width 30 height 14
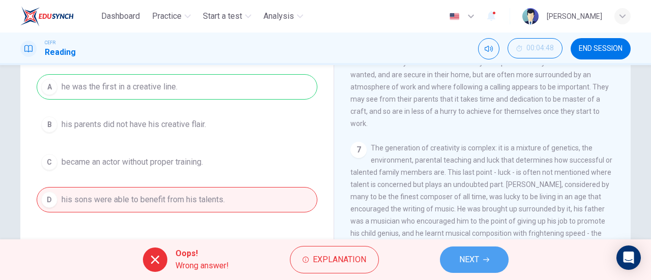
click at [461, 258] on span "NEXT" at bounding box center [469, 260] width 20 height 14
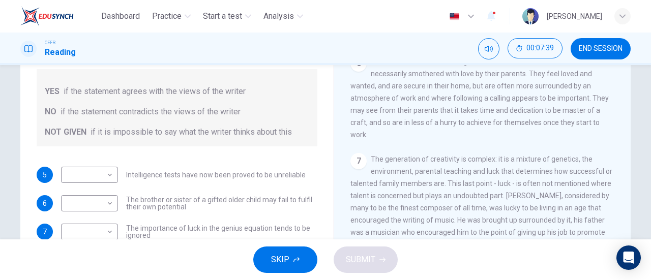
scroll to position [220, 0]
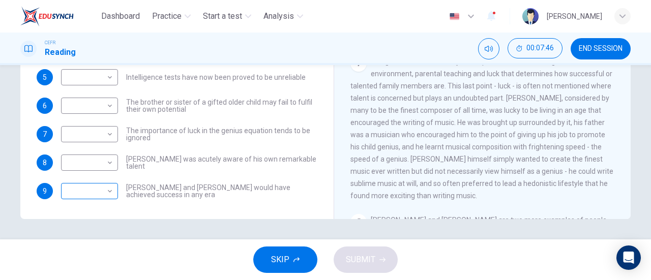
click at [105, 177] on body "Dashboard Practice Start a test Analysis English en ​ [PERSON_NAME] Reading 00:…" at bounding box center [325, 140] width 651 height 280
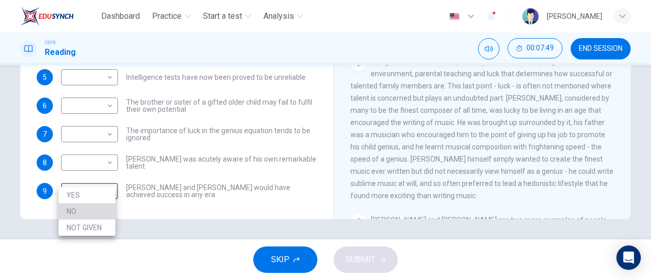
click at [101, 213] on li "NO" at bounding box center [87, 212] width 57 height 16
type input "NO"
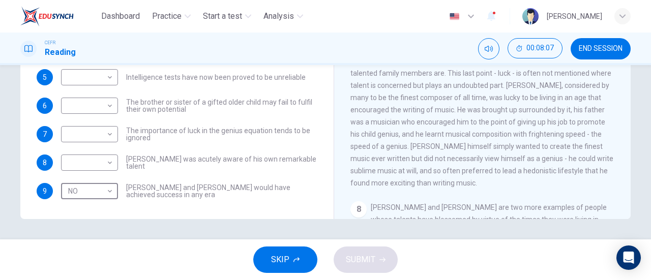
scroll to position [901, 0]
click at [97, 154] on body "Dashboard Practice Start a test Analysis English en ​ [PERSON_NAME] Reading 00:…" at bounding box center [325, 140] width 651 height 280
click at [93, 185] on li "NO" at bounding box center [87, 183] width 57 height 16
type input "NO"
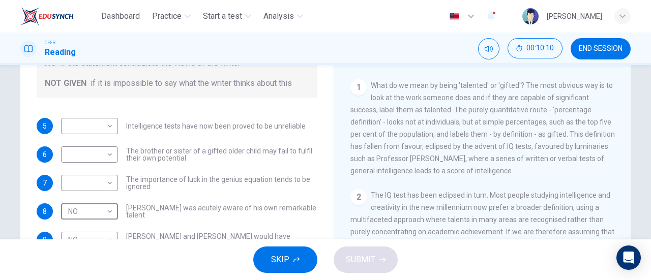
scroll to position [95, 0]
click at [95, 118] on body "Dashboard Practice Start a test Analysis English en ​ [PERSON_NAME] Reading 00:…" at bounding box center [325, 140] width 651 height 280
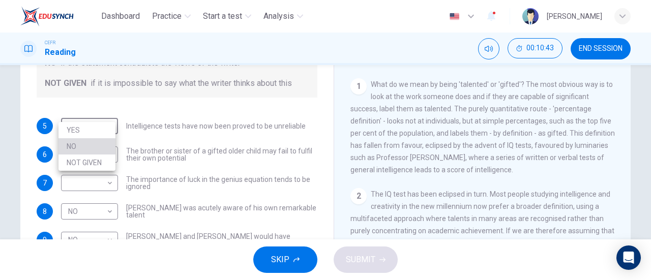
click at [98, 141] on li "NO" at bounding box center [87, 146] width 57 height 16
type input "NO"
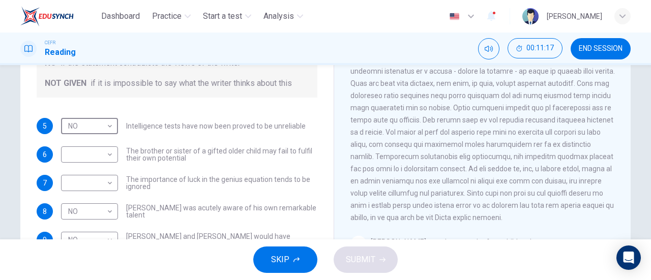
scroll to position [537, 0]
click at [81, 136] on body "Dashboard Practice Start a test Analysis English en ​ [PERSON_NAME] Reading 00:…" at bounding box center [325, 140] width 651 height 280
click at [102, 186] on li "NOT GIVEN" at bounding box center [87, 191] width 57 height 16
type input "NOT GIVEN"
click at [103, 174] on body "Dashboard Practice Start a test Analysis English en ​ [PERSON_NAME] Reading 00:…" at bounding box center [325, 140] width 651 height 280
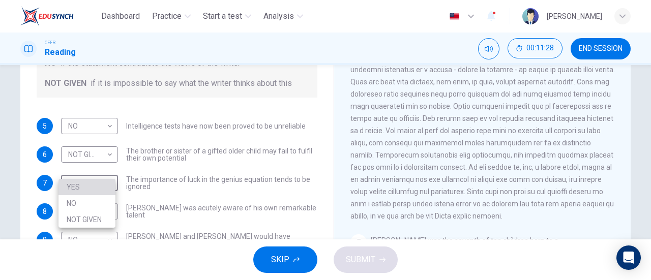
click at [103, 190] on li "YES" at bounding box center [87, 187] width 57 height 16
type input "YES"
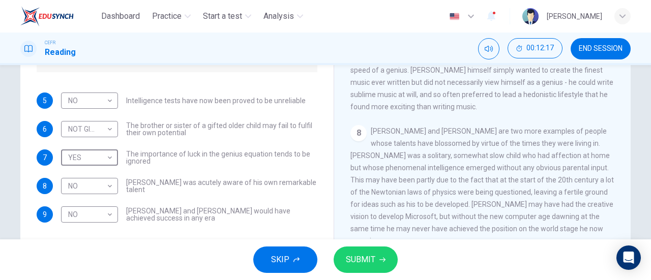
scroll to position [1020, 0]
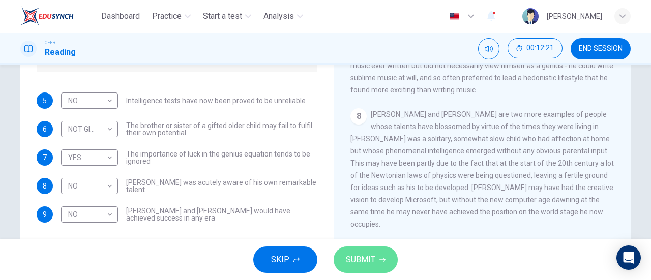
click at [361, 260] on span "SUBMIT" at bounding box center [361, 260] width 30 height 14
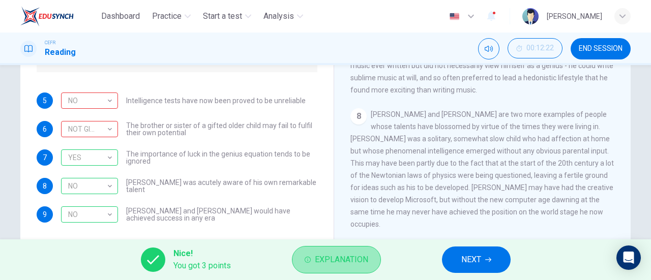
click at [322, 261] on span "Explanation" at bounding box center [341, 260] width 53 height 14
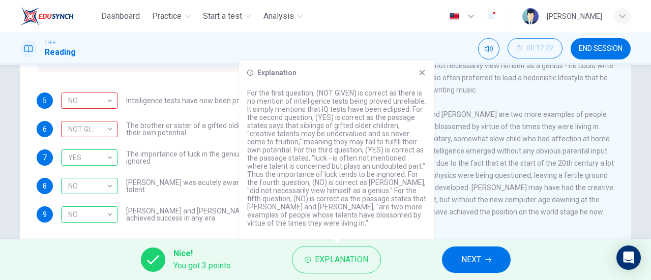
click at [423, 70] on icon at bounding box center [422, 73] width 8 height 8
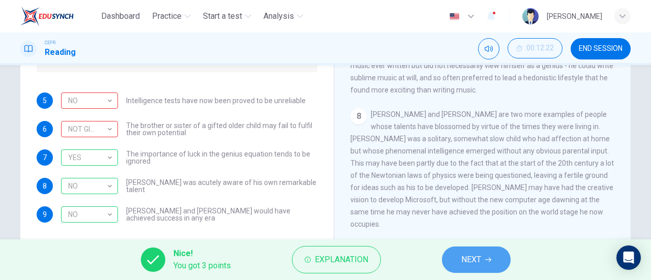
click at [484, 259] on button "NEXT" at bounding box center [476, 260] width 69 height 26
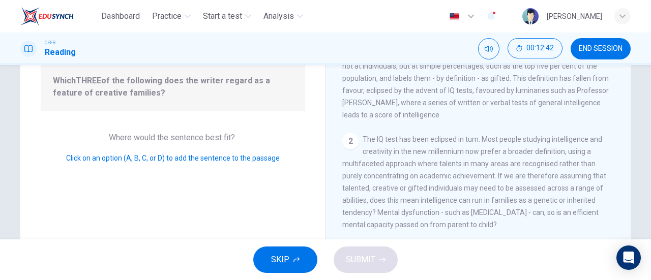
scroll to position [8, 0]
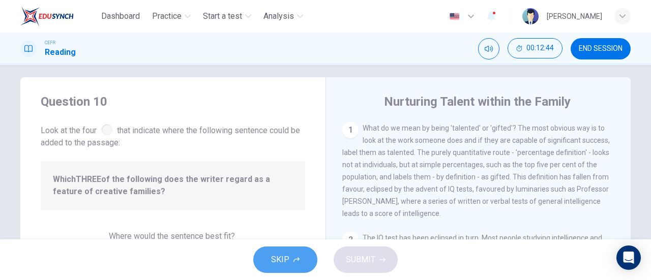
click at [289, 262] on span "SKIP" at bounding box center [280, 260] width 18 height 14
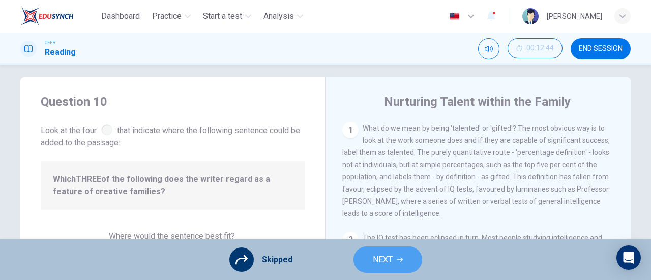
click at [362, 262] on button "NEXT" at bounding box center [388, 260] width 69 height 26
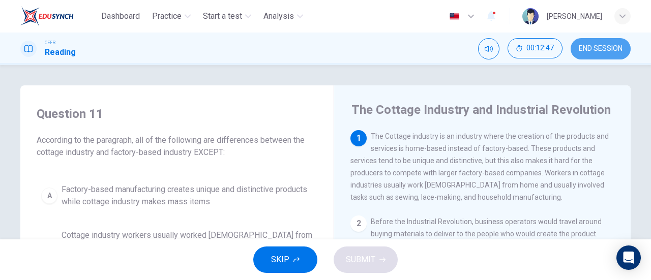
click at [588, 51] on span "END SESSION" at bounding box center [601, 49] width 44 height 8
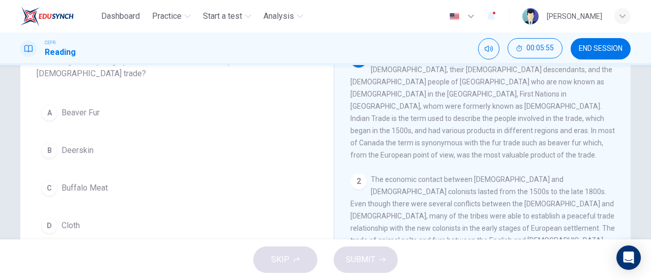
scroll to position [81, 0]
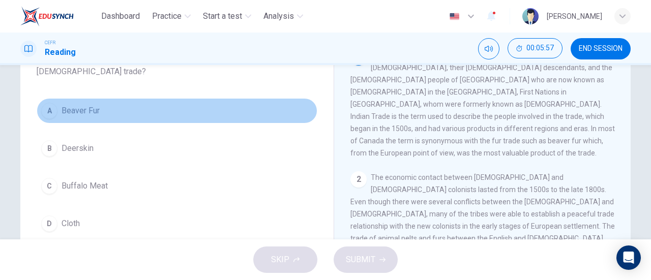
click at [101, 116] on button "A Beaver Fur" at bounding box center [177, 110] width 281 height 25
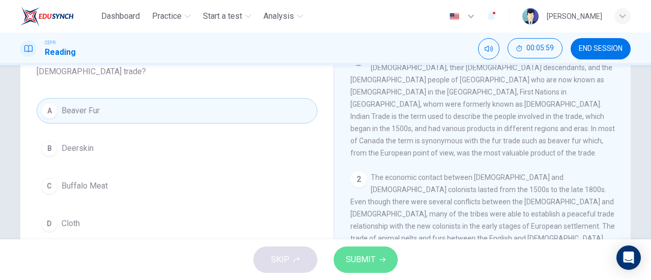
click at [373, 256] on span "SUBMIT" at bounding box center [361, 260] width 30 height 14
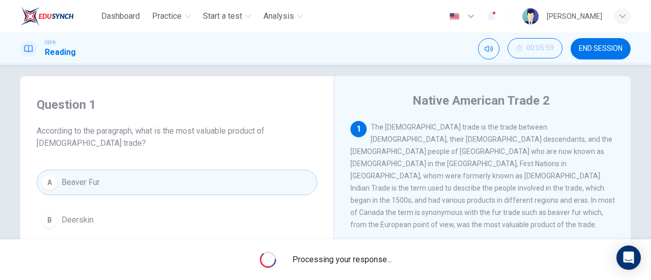
scroll to position [0, 0]
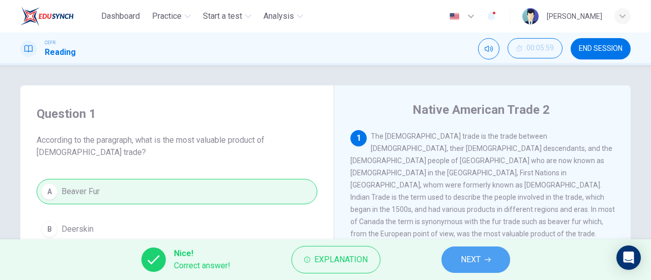
click at [481, 256] on button "NEXT" at bounding box center [476, 260] width 69 height 26
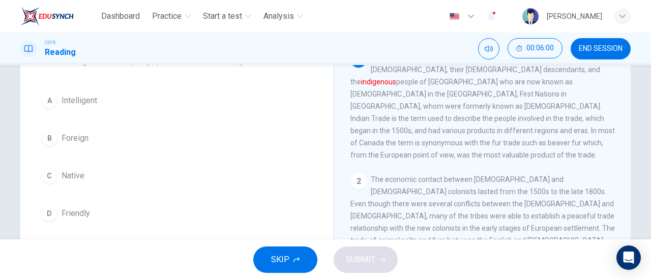
scroll to position [80, 0]
click at [155, 177] on button "C Native" at bounding box center [177, 174] width 281 height 25
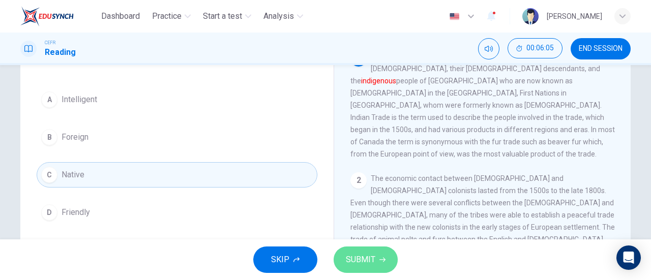
click at [362, 262] on span "SUBMIT" at bounding box center [361, 260] width 30 height 14
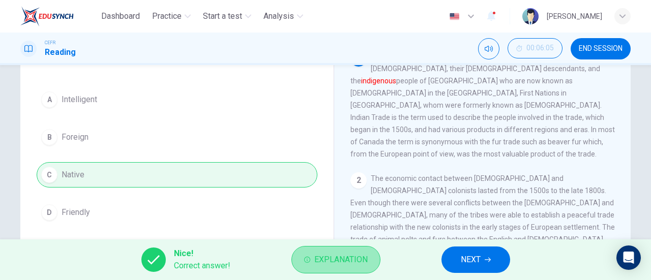
click at [315, 257] on span "Explanation" at bounding box center [340, 260] width 53 height 14
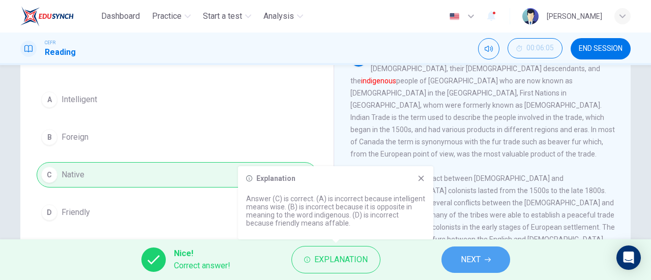
click at [452, 253] on button "NEXT" at bounding box center [476, 260] width 69 height 26
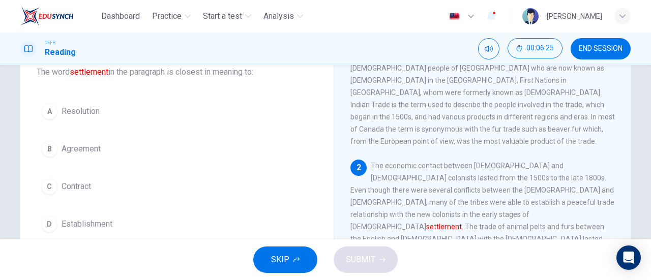
scroll to position [26, 0]
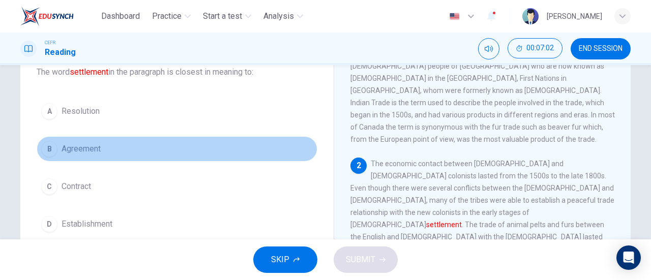
click at [95, 148] on span "Agreement" at bounding box center [81, 149] width 39 height 12
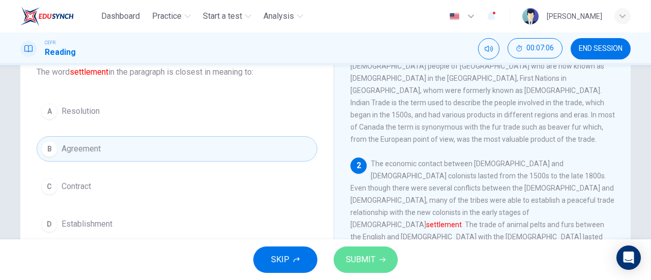
click at [361, 255] on span "SUBMIT" at bounding box center [361, 260] width 30 height 14
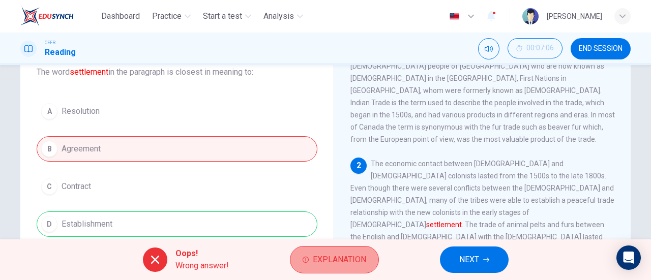
click at [313, 262] on span "Explanation" at bounding box center [339, 260] width 53 height 14
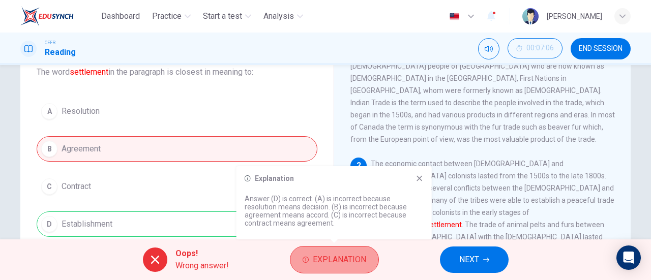
click at [313, 262] on span "Explanation" at bounding box center [339, 260] width 53 height 14
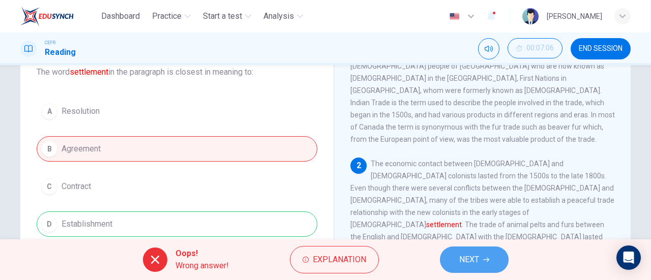
click at [477, 258] on span "NEXT" at bounding box center [469, 260] width 20 height 14
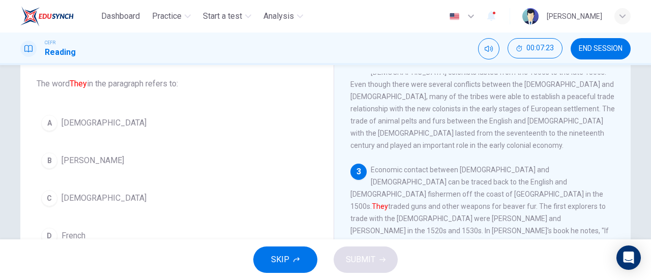
scroll to position [61, 0]
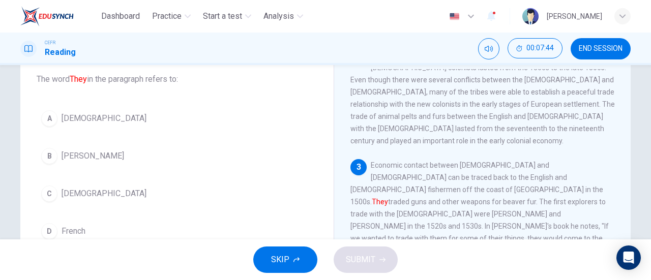
click at [159, 92] on div "Question 4 The word They in the paragraph refers to: A Native Americans B Beave…" at bounding box center [176, 145] width 297 height 220
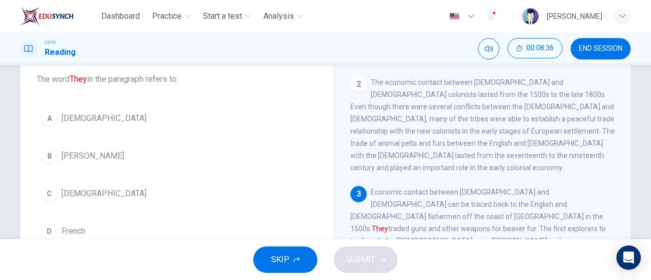
scroll to position [128, 0]
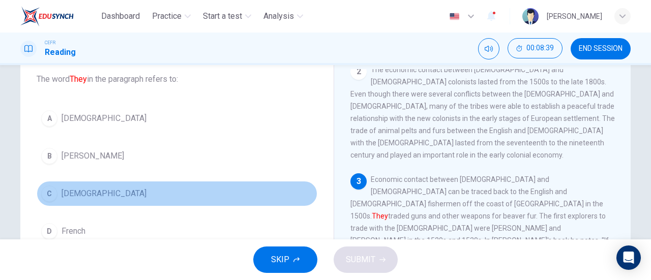
click at [110, 194] on button "C Europeans" at bounding box center [177, 193] width 281 height 25
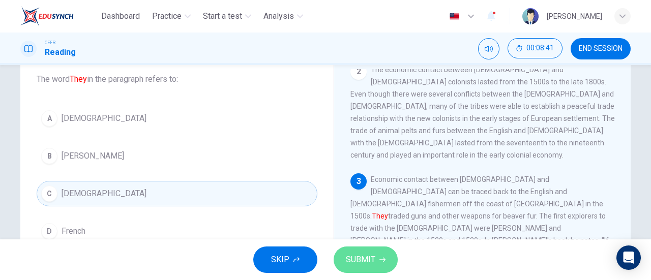
click at [366, 257] on span "SUBMIT" at bounding box center [361, 260] width 30 height 14
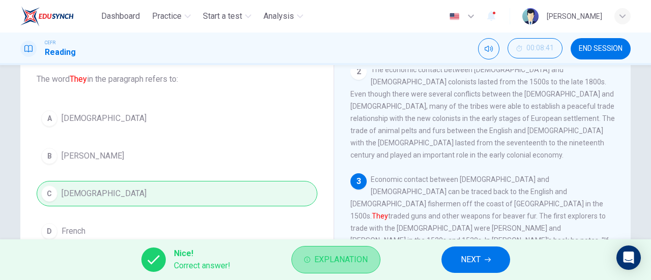
click at [339, 251] on button "Explanation" at bounding box center [336, 259] width 89 height 27
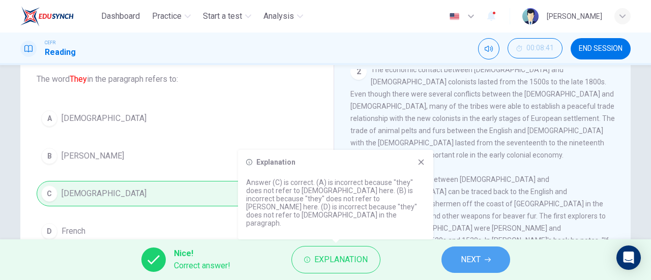
click at [458, 256] on button "NEXT" at bounding box center [476, 260] width 69 height 26
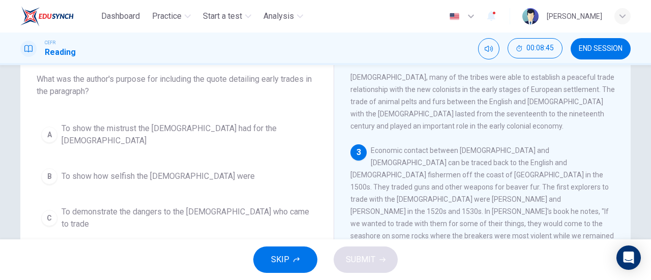
scroll to position [164, 0]
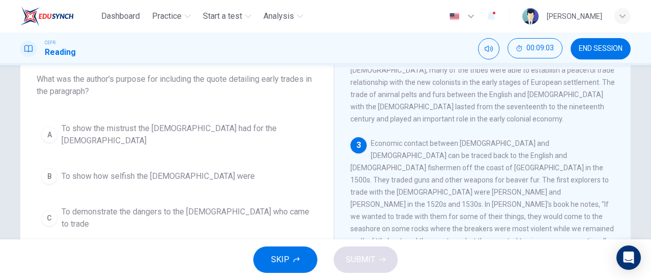
click at [222, 88] on span "What was the author's purpose for including the quote detailing early trades in…" at bounding box center [177, 85] width 281 height 24
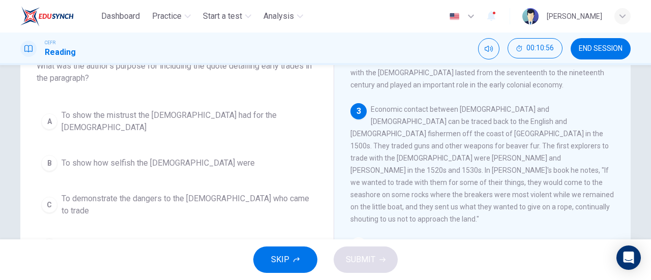
scroll to position [71, 0]
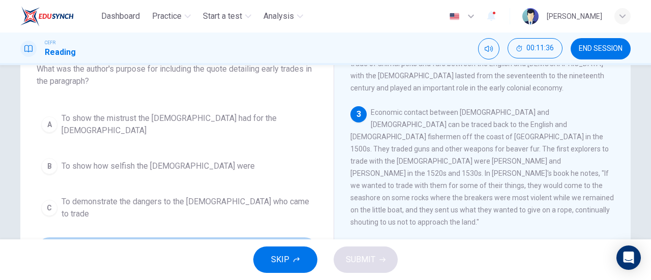
click at [272, 244] on span "To illustrate how early Native American trade was conducted" at bounding box center [169, 250] width 214 height 12
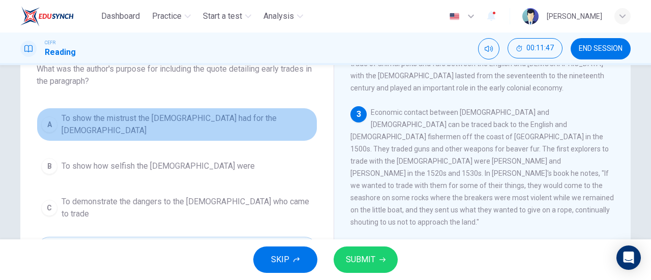
click at [268, 116] on span "To show the mistrust the Native Americans had for the Europeans" at bounding box center [187, 124] width 251 height 24
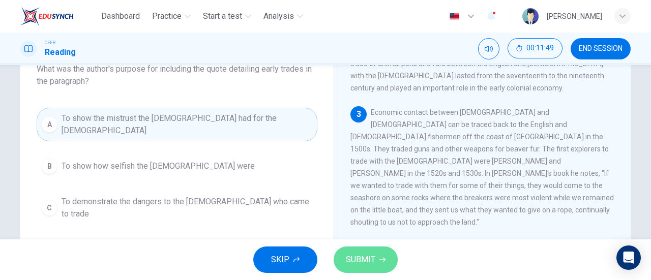
click at [373, 258] on span "SUBMIT" at bounding box center [361, 260] width 30 height 14
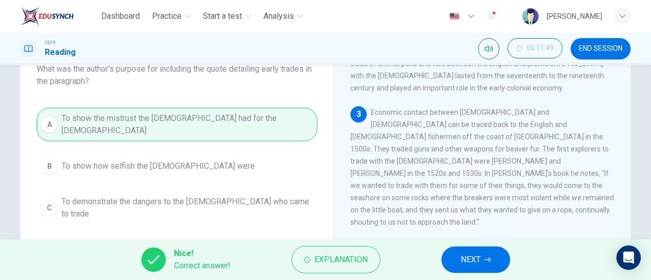
click at [373, 258] on button "Explanation" at bounding box center [336, 259] width 89 height 27
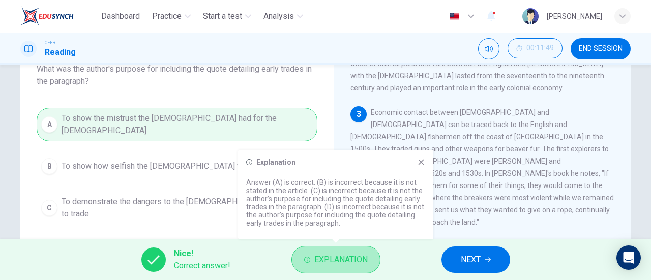
click at [373, 258] on button "Explanation" at bounding box center [336, 259] width 89 height 27
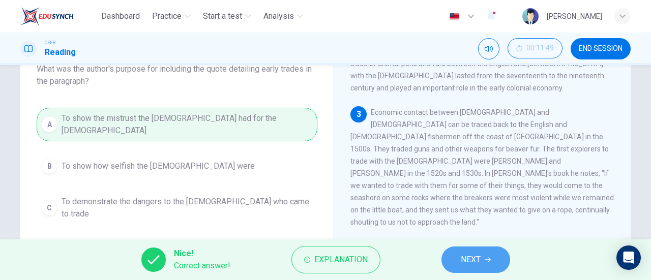
click at [462, 262] on span "NEXT" at bounding box center [471, 260] width 20 height 14
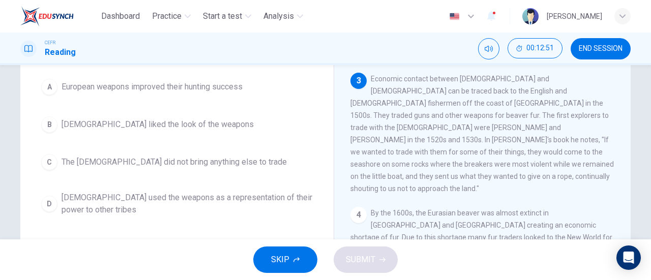
scroll to position [107, 0]
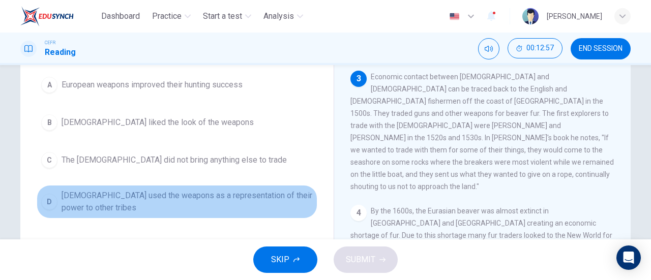
click at [257, 198] on span "Native Americans used the weapons as a representation of their power to other t…" at bounding box center [187, 202] width 251 height 24
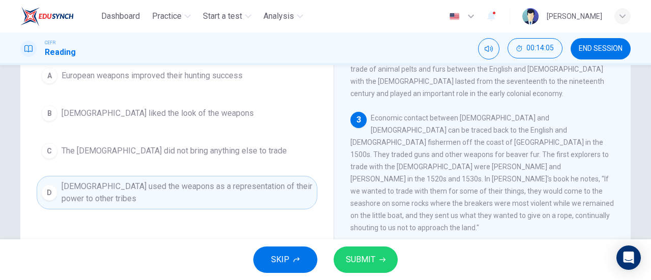
scroll to position [122, 0]
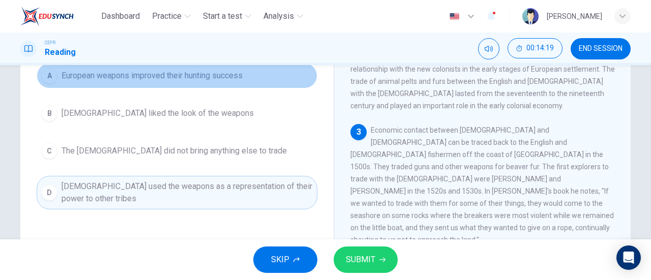
click at [196, 77] on span "European weapons improved their hunting success" at bounding box center [152, 76] width 181 height 12
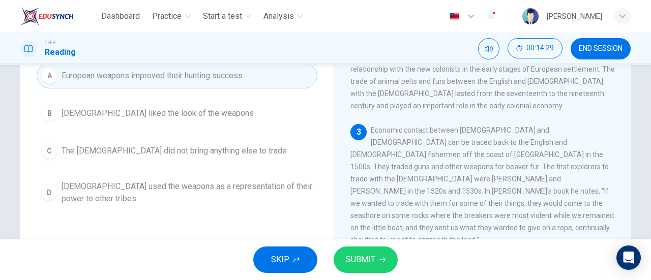
drag, startPoint x: 287, startPoint y: 194, endPoint x: 340, endPoint y: 224, distance: 60.8
click at [340, 224] on div "Question 6 Why might the Native Americans have wanted to trade for weapons from…" at bounding box center [325, 146] width 611 height 354
click at [369, 262] on span "SUBMIT" at bounding box center [361, 260] width 30 height 14
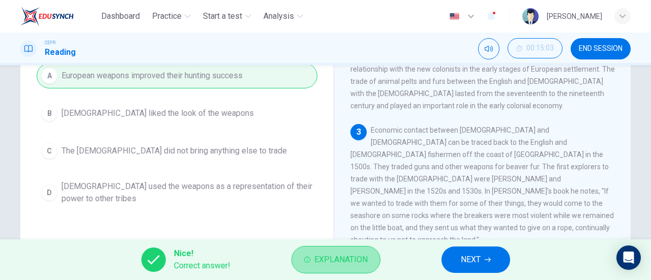
click at [350, 266] on span "Explanation" at bounding box center [340, 260] width 53 height 14
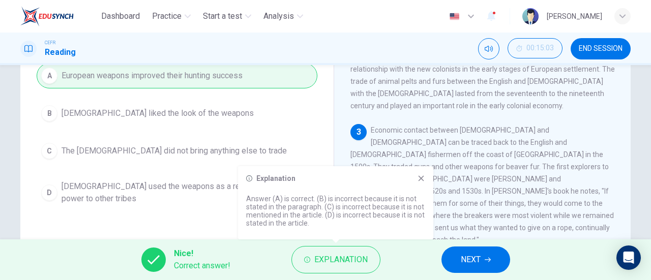
click at [466, 258] on span "NEXT" at bounding box center [471, 260] width 20 height 14
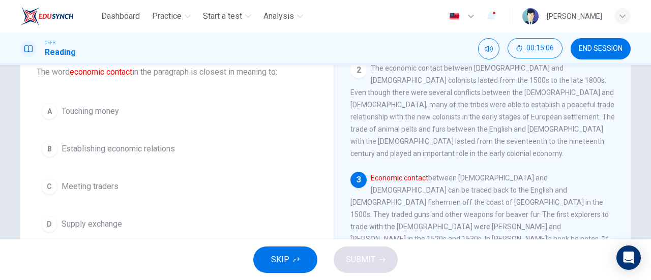
scroll to position [69, 0]
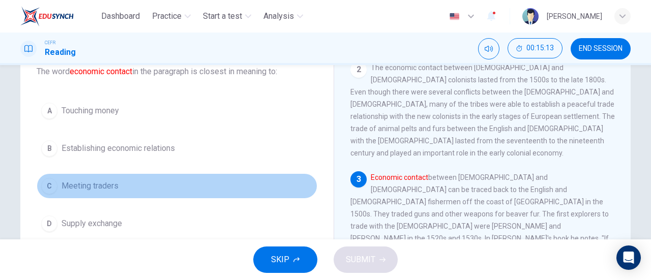
click at [172, 184] on button "C Meeting traders" at bounding box center [177, 186] width 281 height 25
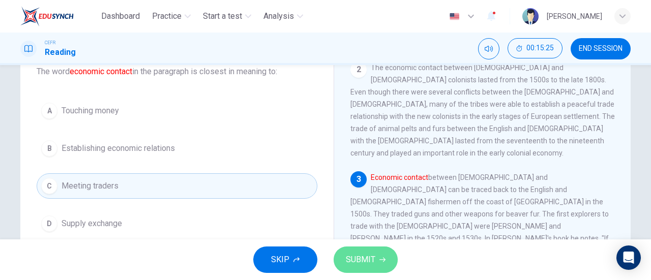
click at [377, 263] on button "SUBMIT" at bounding box center [366, 260] width 64 height 26
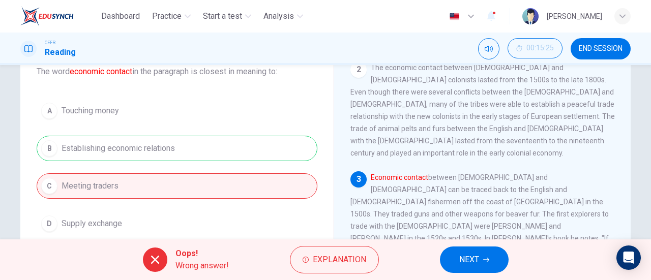
click at [377, 263] on button "Explanation" at bounding box center [334, 259] width 89 height 27
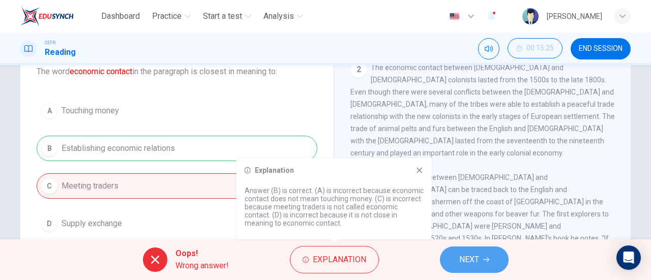
click at [467, 260] on span "NEXT" at bounding box center [469, 260] width 20 height 14
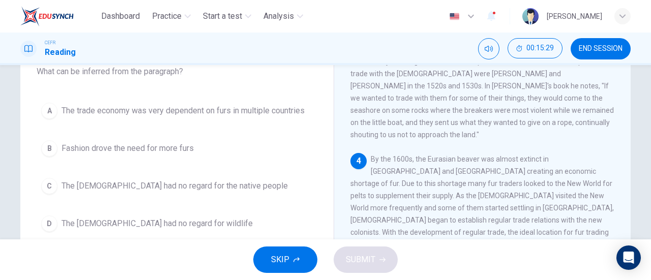
scroll to position [282, 0]
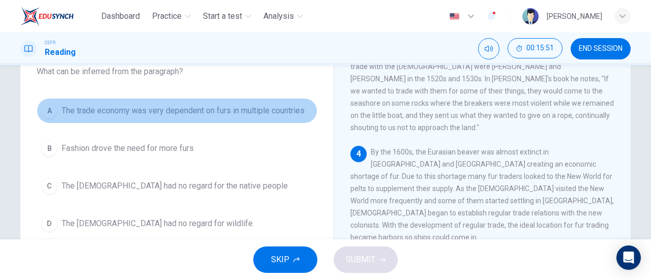
click at [264, 116] on span "The trade economy was very dependent on furs in multiple countries" at bounding box center [183, 111] width 243 height 12
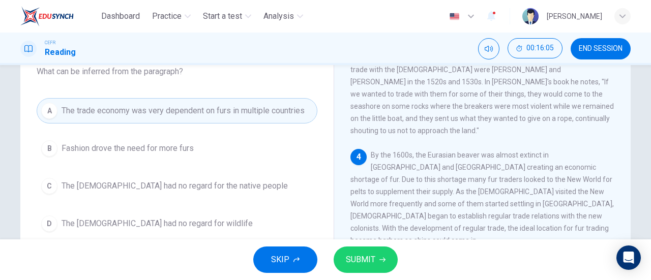
scroll to position [280, 0]
click at [368, 253] on span "SUBMIT" at bounding box center [361, 260] width 30 height 14
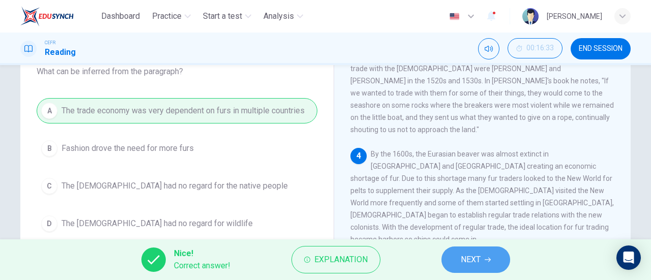
click at [455, 260] on button "NEXT" at bounding box center [476, 260] width 69 height 26
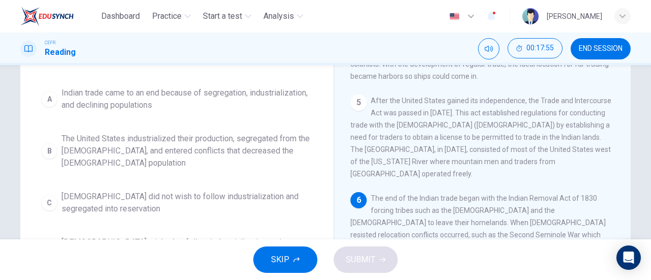
scroll to position [146, 0]
click at [271, 96] on span "Indian trade came to an end because of segregation, industrialization, and decl…" at bounding box center [187, 99] width 251 height 24
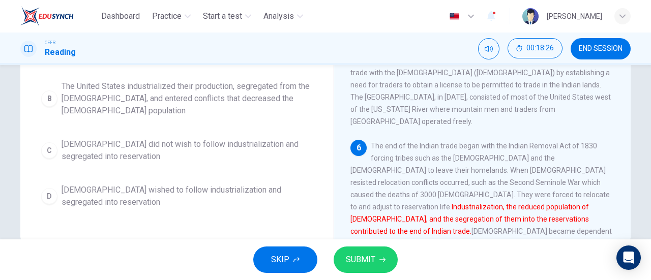
scroll to position [200, 0]
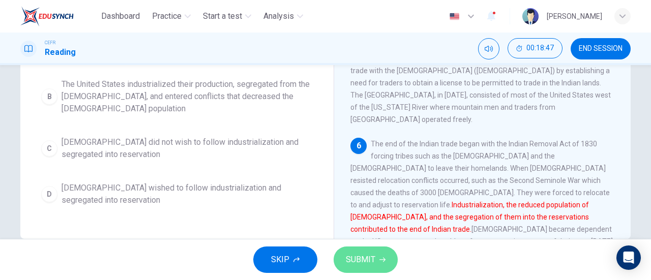
click at [378, 263] on button "SUBMIT" at bounding box center [366, 260] width 64 height 26
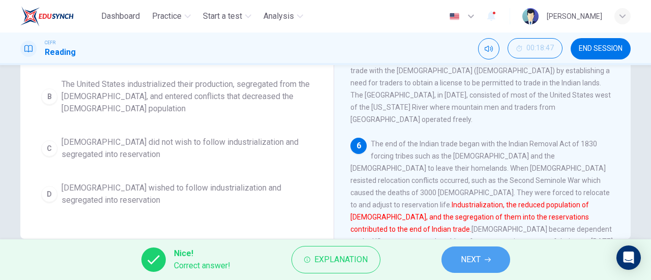
click at [486, 253] on button "NEXT" at bounding box center [476, 260] width 69 height 26
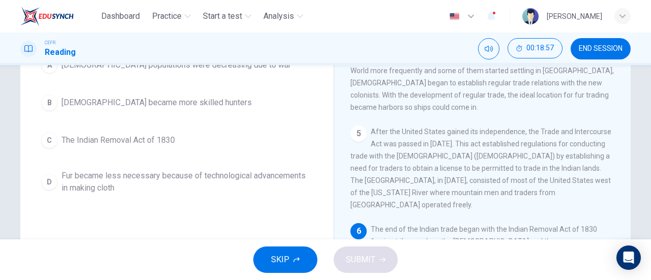
scroll to position [114, 0]
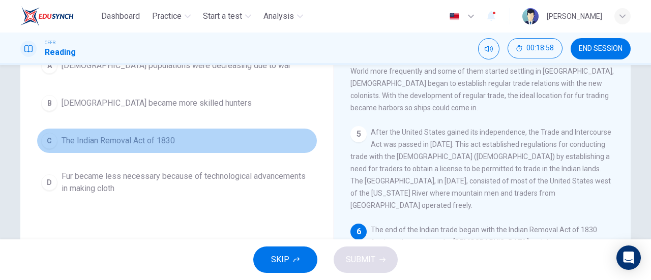
click at [251, 142] on button "C The Indian Removal Act of 1830" at bounding box center [177, 140] width 281 height 25
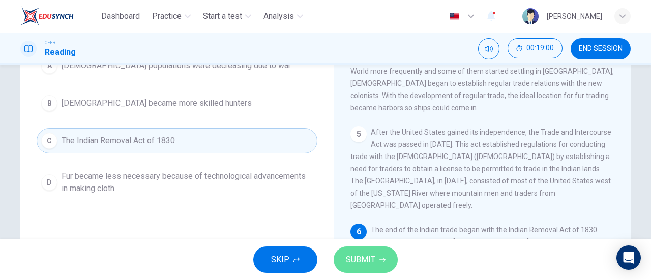
click at [354, 254] on span "SUBMIT" at bounding box center [361, 260] width 30 height 14
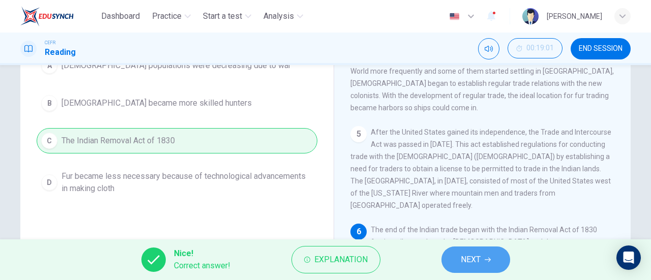
click at [451, 263] on button "NEXT" at bounding box center [476, 260] width 69 height 26
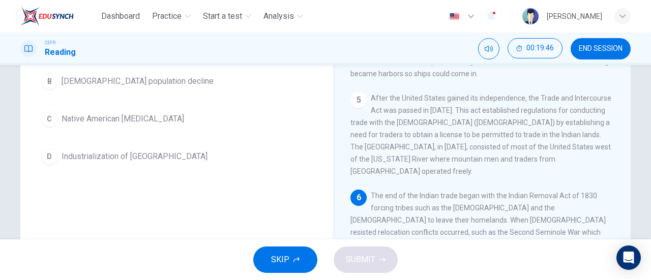
scroll to position [145, 0]
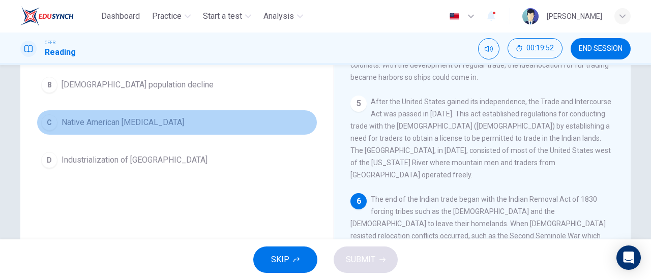
click at [177, 132] on button "C Native American hostility" at bounding box center [177, 122] width 281 height 25
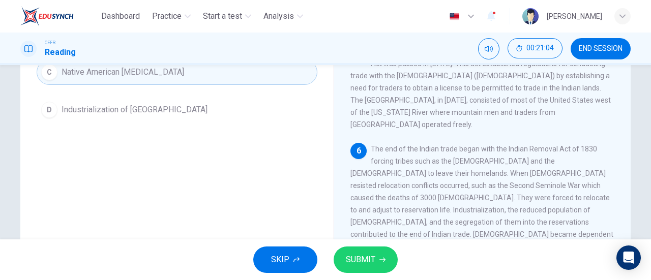
scroll to position [220, 0]
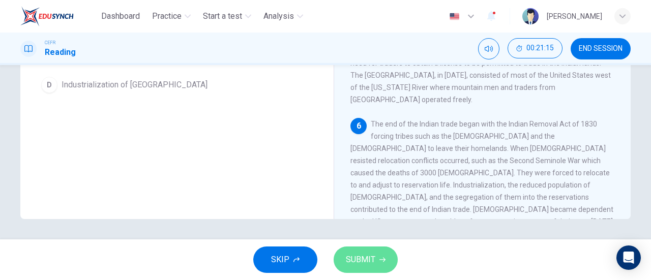
click at [373, 252] on button "SUBMIT" at bounding box center [366, 260] width 64 height 26
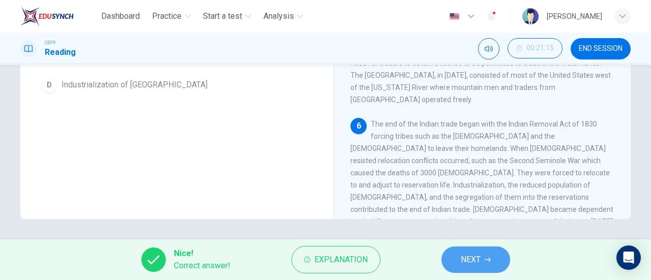
click at [473, 262] on span "NEXT" at bounding box center [471, 260] width 20 height 14
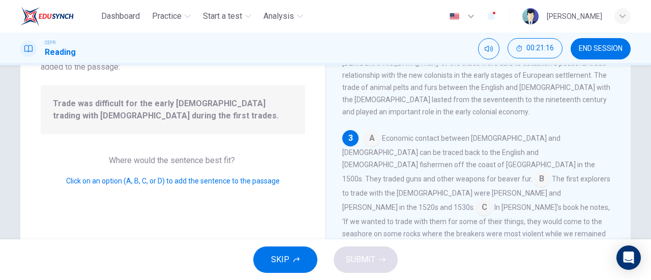
scroll to position [82, 0]
click at [537, 174] on input at bounding box center [542, 182] width 16 height 16
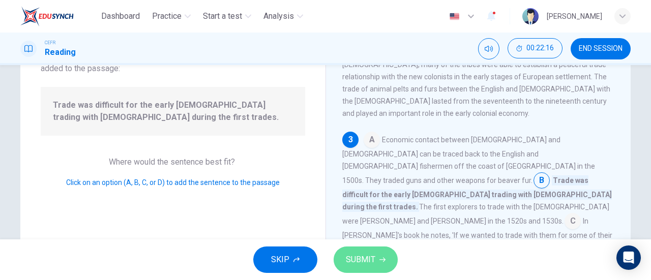
click at [354, 258] on span "SUBMIT" at bounding box center [361, 260] width 30 height 14
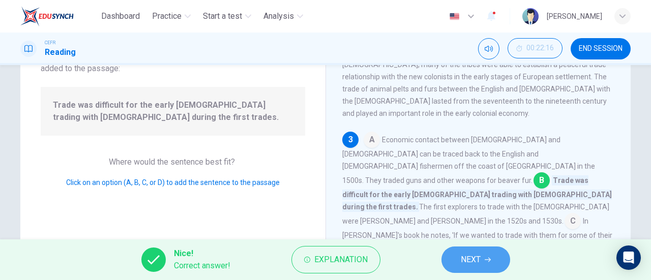
click at [485, 258] on icon "button" at bounding box center [488, 260] width 6 height 6
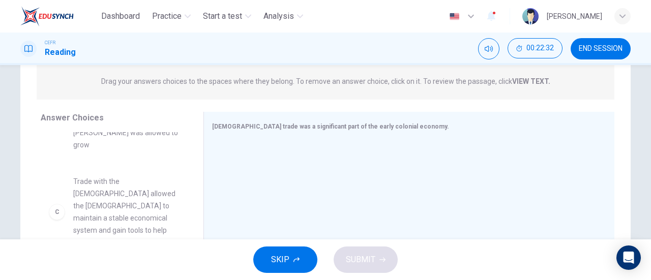
scroll to position [125, 0]
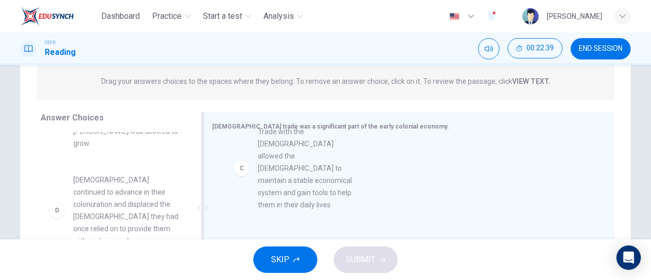
drag, startPoint x: 61, startPoint y: 203, endPoint x: 251, endPoint y: 167, distance: 194.2
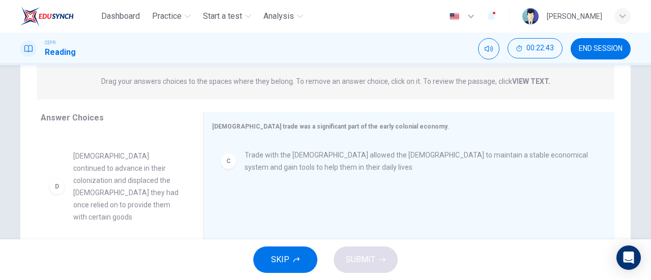
scroll to position [153, 0]
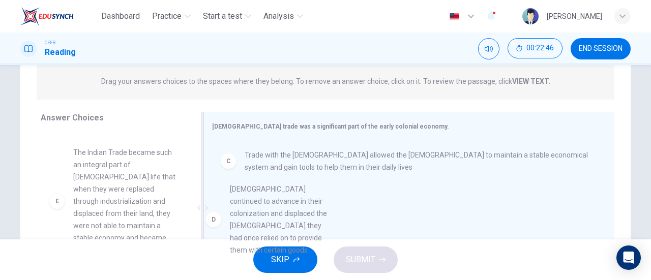
drag, startPoint x: 89, startPoint y: 182, endPoint x: 254, endPoint y: 227, distance: 171.6
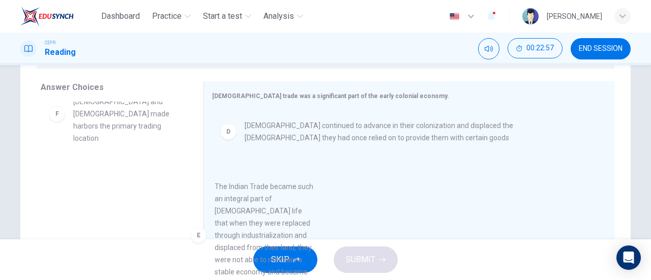
scroll to position [80, 0]
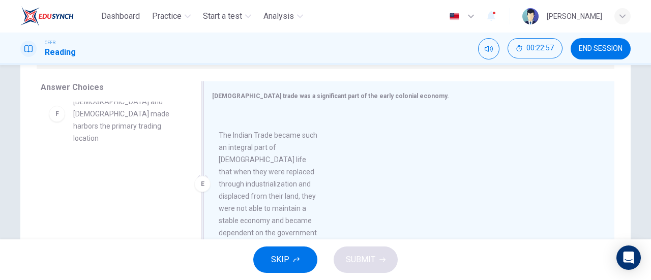
drag, startPoint x: 123, startPoint y: 151, endPoint x: 280, endPoint y: 218, distance: 170.5
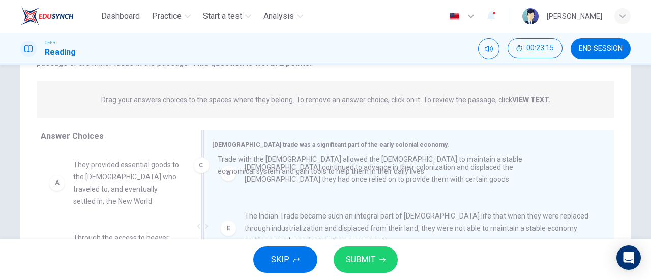
scroll to position [14, 0]
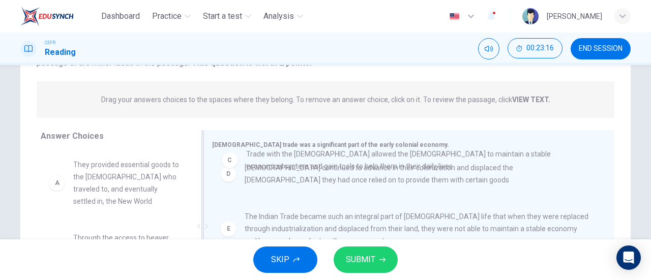
drag, startPoint x: 304, startPoint y: 179, endPoint x: 300, endPoint y: 175, distance: 5.8
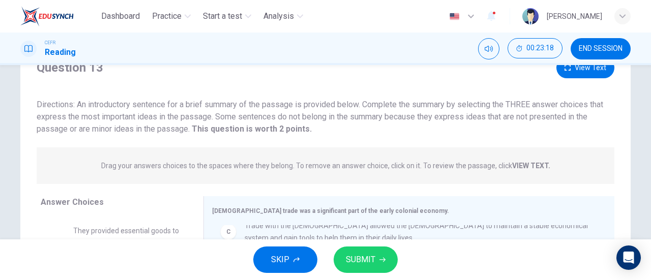
scroll to position [43, 0]
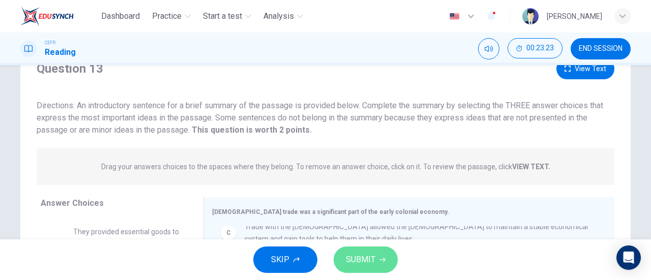
click at [355, 253] on span "SUBMIT" at bounding box center [361, 260] width 30 height 14
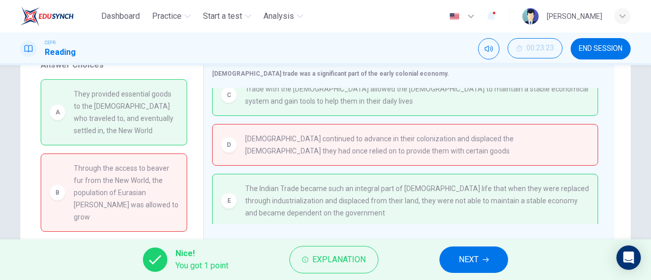
scroll to position [16, 0]
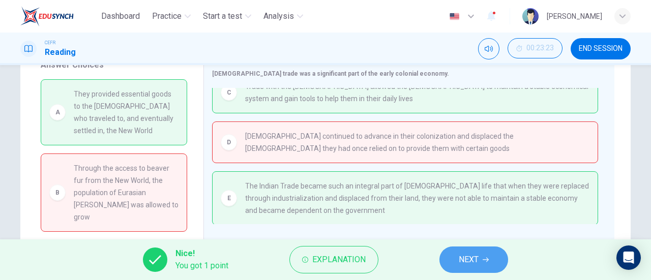
click at [476, 257] on span "NEXT" at bounding box center [469, 260] width 20 height 14
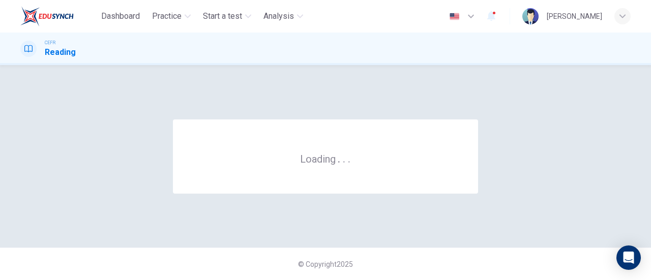
scroll to position [0, 0]
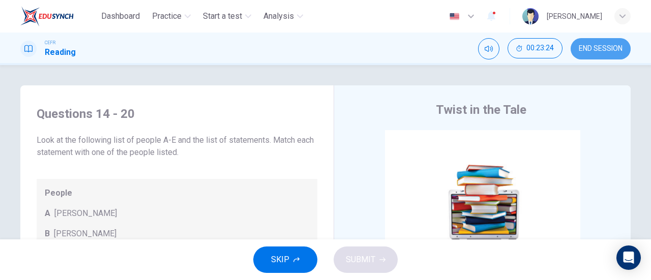
click at [621, 42] on button "END SESSION" at bounding box center [601, 48] width 60 height 21
